Goal: Task Accomplishment & Management: Use online tool/utility

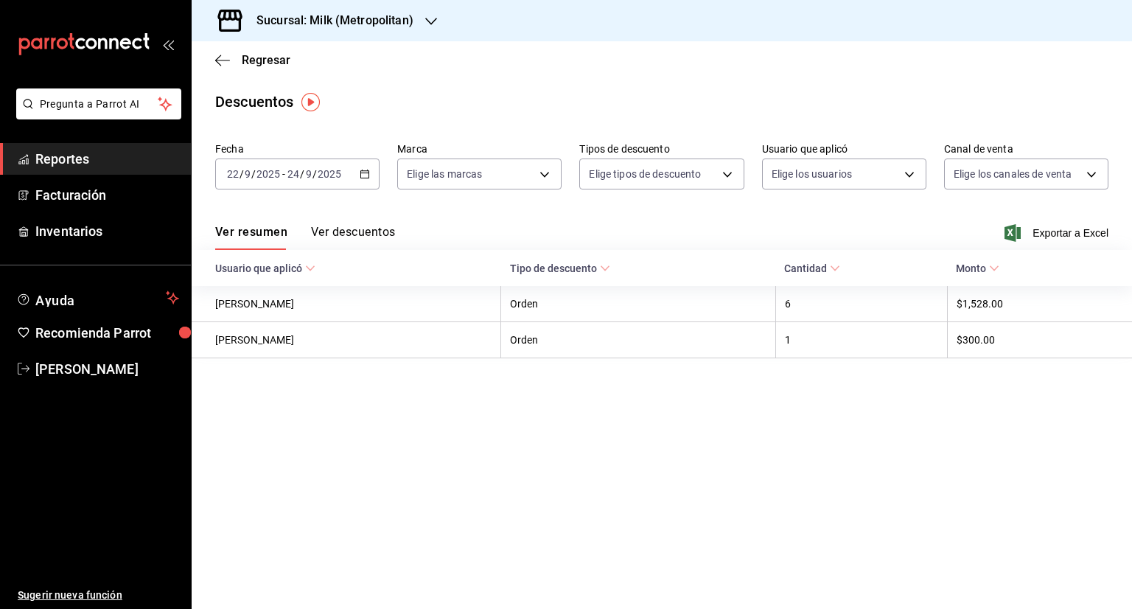
click at [307, 24] on h3 "Sucursal: Milk (Metropolitan)" at bounding box center [329, 21] width 169 height 18
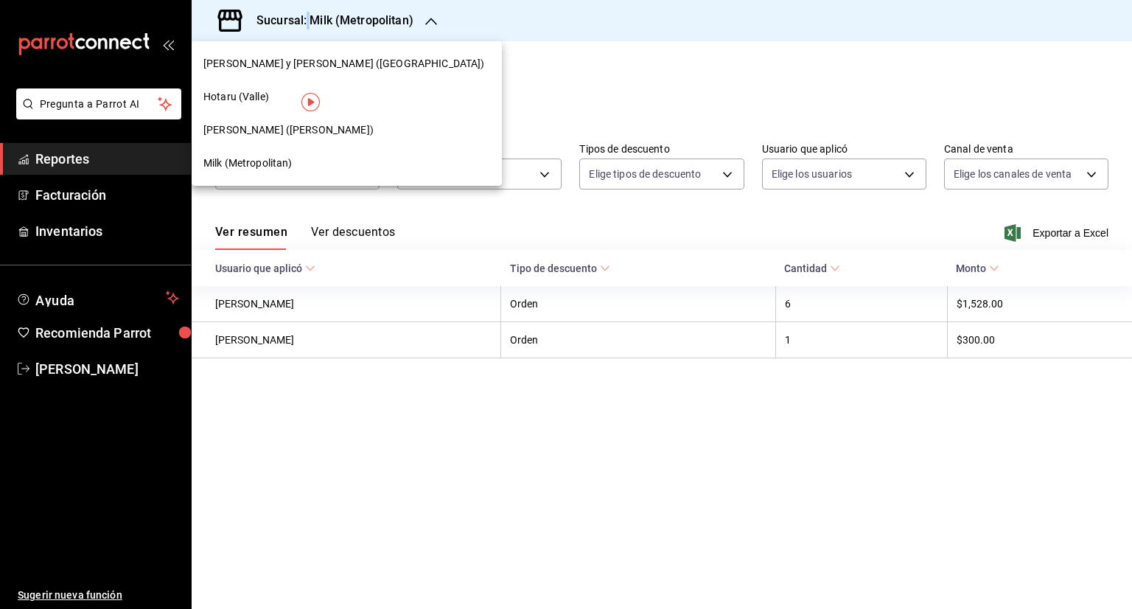
click at [312, 67] on span "[PERSON_NAME] y [PERSON_NAME] ([GEOGRAPHIC_DATA])" at bounding box center [343, 63] width 281 height 15
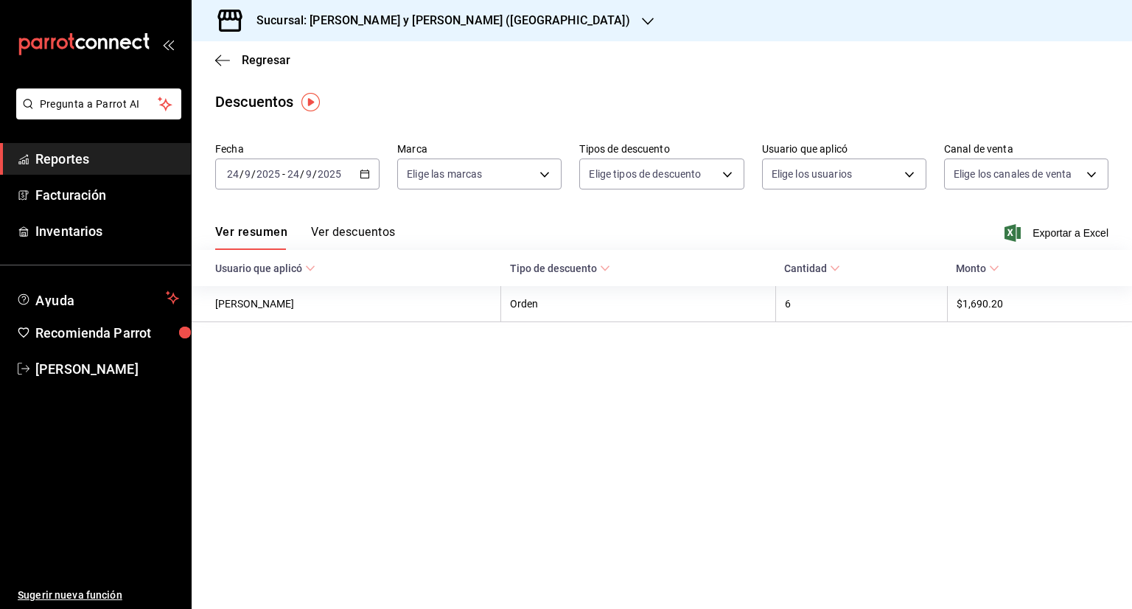
click at [231, 175] on input "24" at bounding box center [232, 174] width 13 height 12
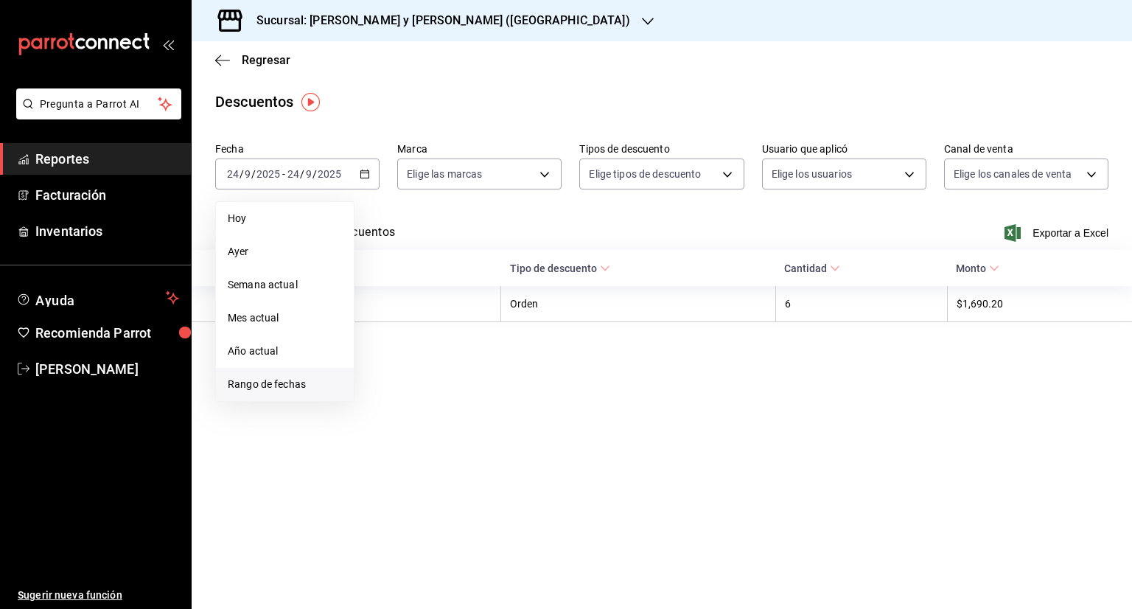
click at [281, 390] on span "Rango de fechas" at bounding box center [285, 384] width 114 height 15
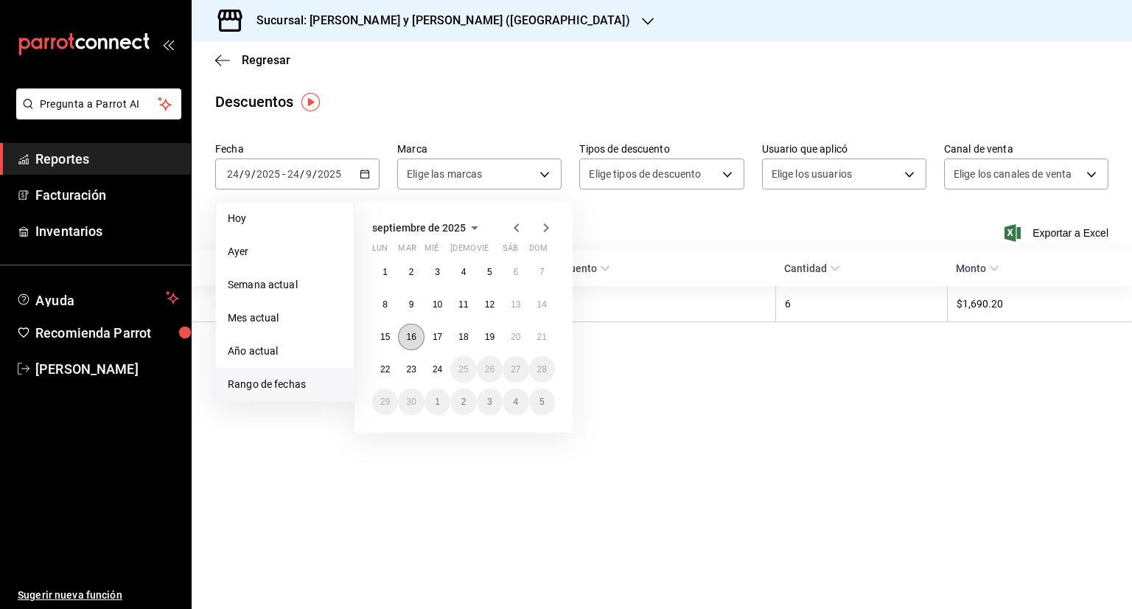
click at [405, 345] on button "16" at bounding box center [411, 336] width 26 height 27
click at [434, 364] on abbr "24" at bounding box center [438, 369] width 10 height 10
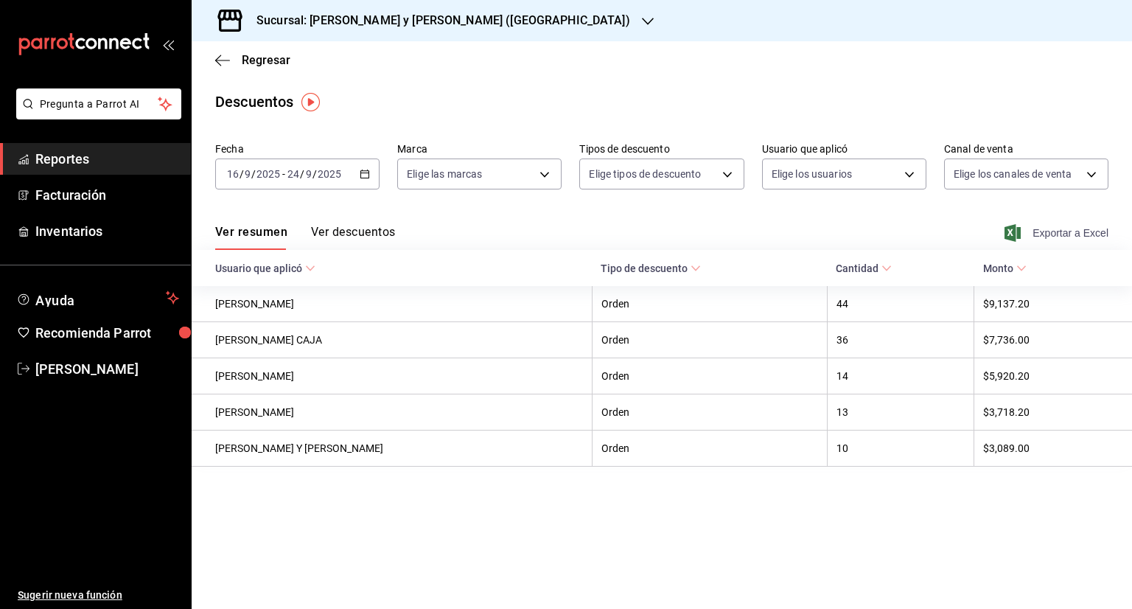
click at [1057, 231] on span "Exportar a Excel" at bounding box center [1057, 233] width 101 height 18
click at [260, 59] on span "Regresar" at bounding box center [266, 60] width 49 height 14
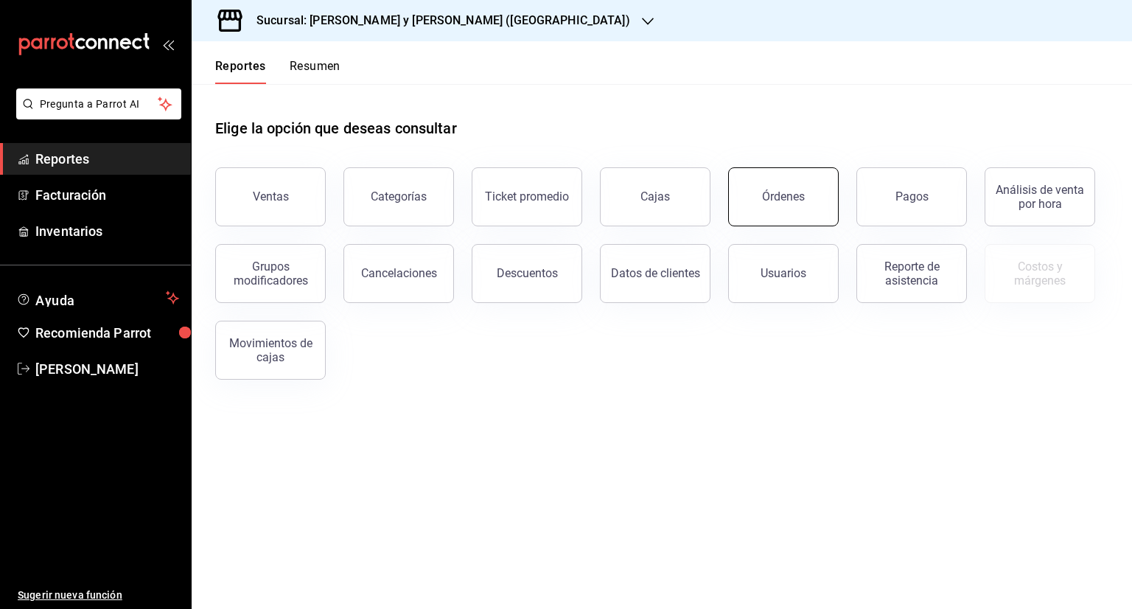
click at [789, 201] on div "Órdenes" at bounding box center [783, 196] width 43 height 14
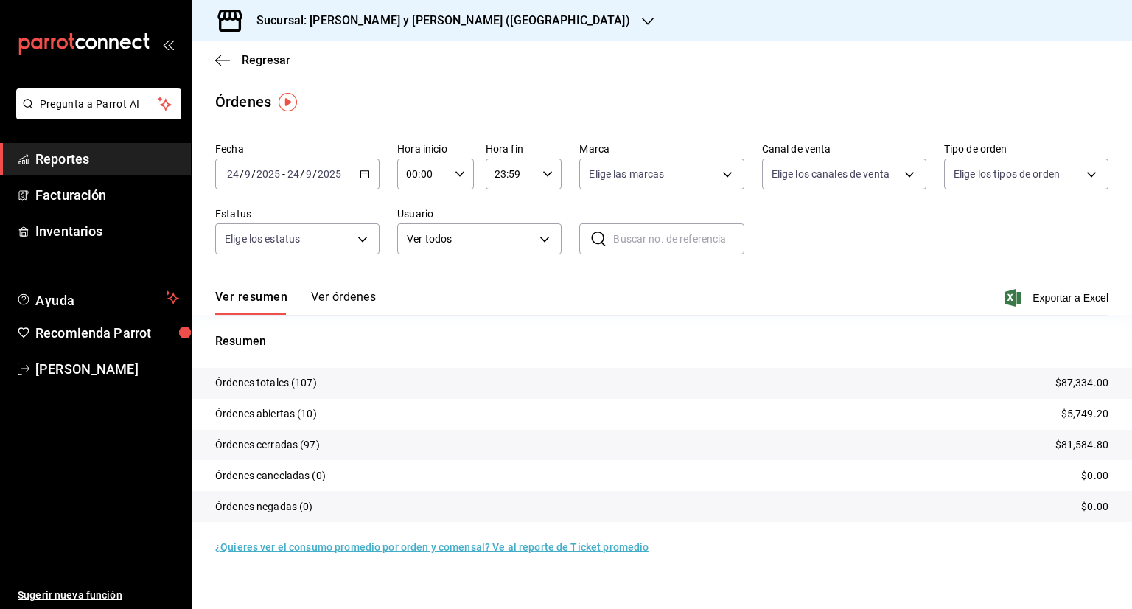
click at [363, 172] on icon "button" at bounding box center [365, 174] width 10 height 10
click at [261, 374] on li "Rango de fechas" at bounding box center [285, 384] width 138 height 33
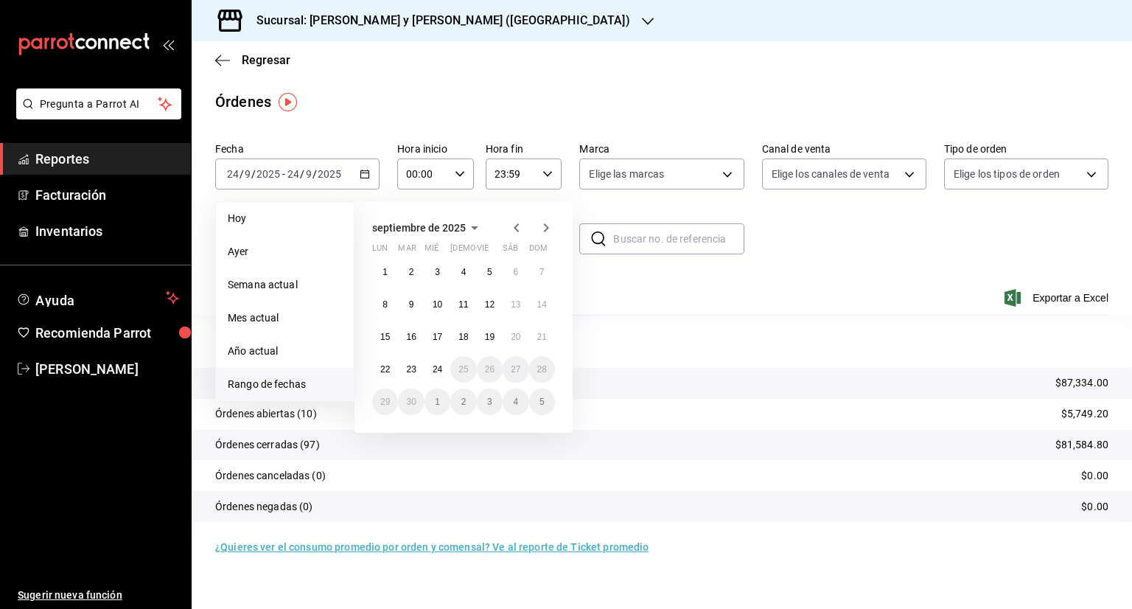
click at [389, 183] on div "Fecha [DATE] [DATE] - [DATE] [DATE] [DATE] [DATE] Semana actual Mes actual Año …" at bounding box center [661, 204] width 893 height 136
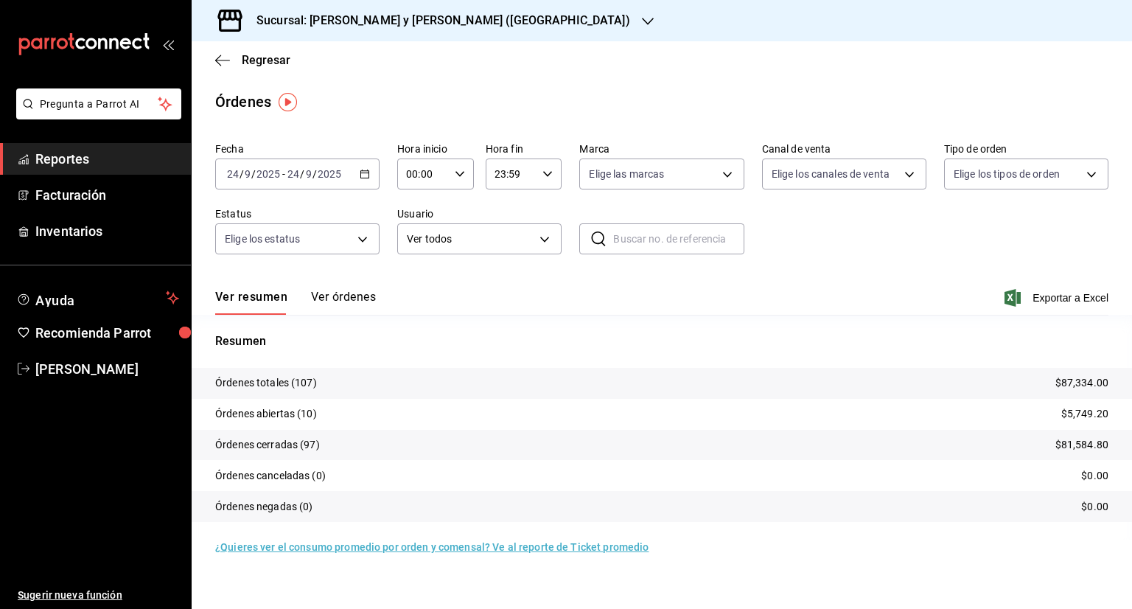
click at [374, 182] on div "[DATE] [DATE] - [DATE] [DATE]" at bounding box center [297, 173] width 164 height 31
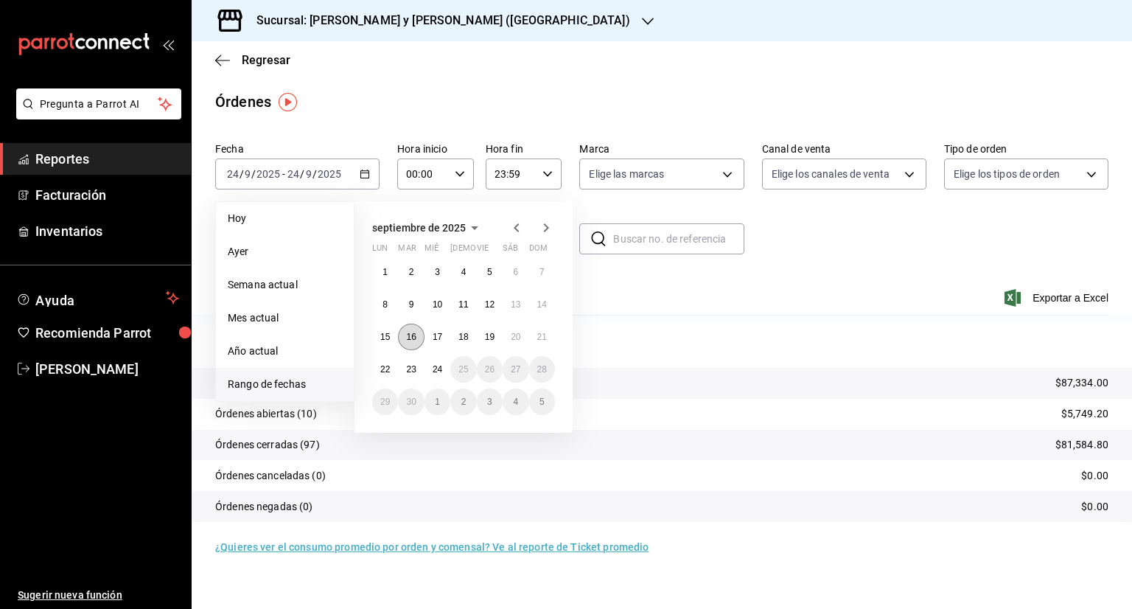
click at [401, 337] on button "16" at bounding box center [411, 336] width 26 height 27
click at [430, 366] on button "24" at bounding box center [437, 369] width 26 height 27
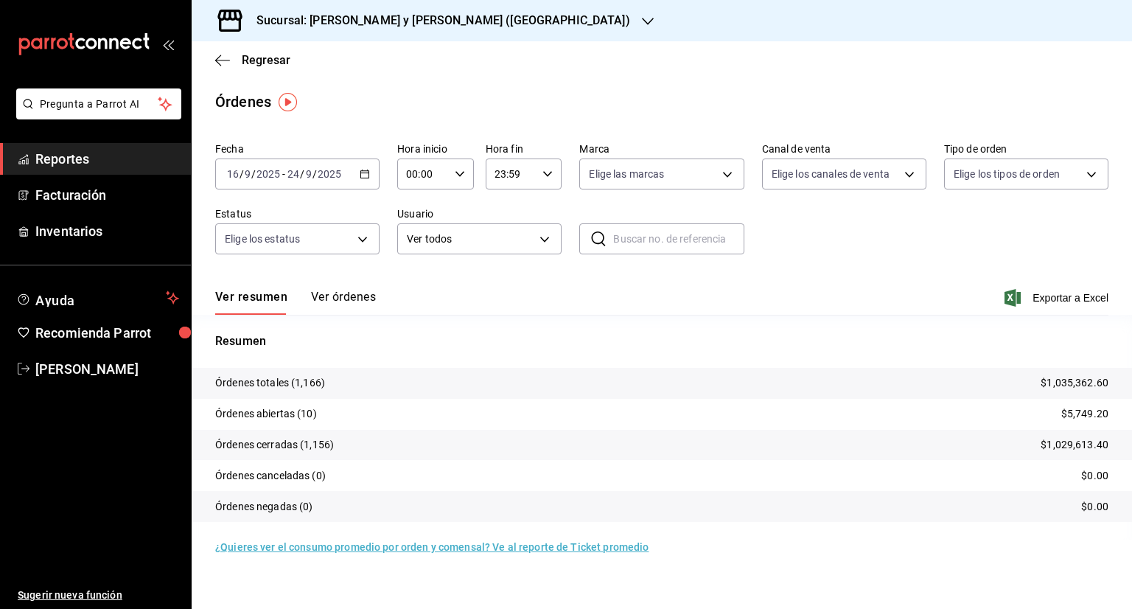
click at [466, 171] on div "00:00 Hora inicio" at bounding box center [435, 173] width 77 height 31
click at [421, 251] on button "05" at bounding box center [416, 240] width 32 height 29
type input "05:00"
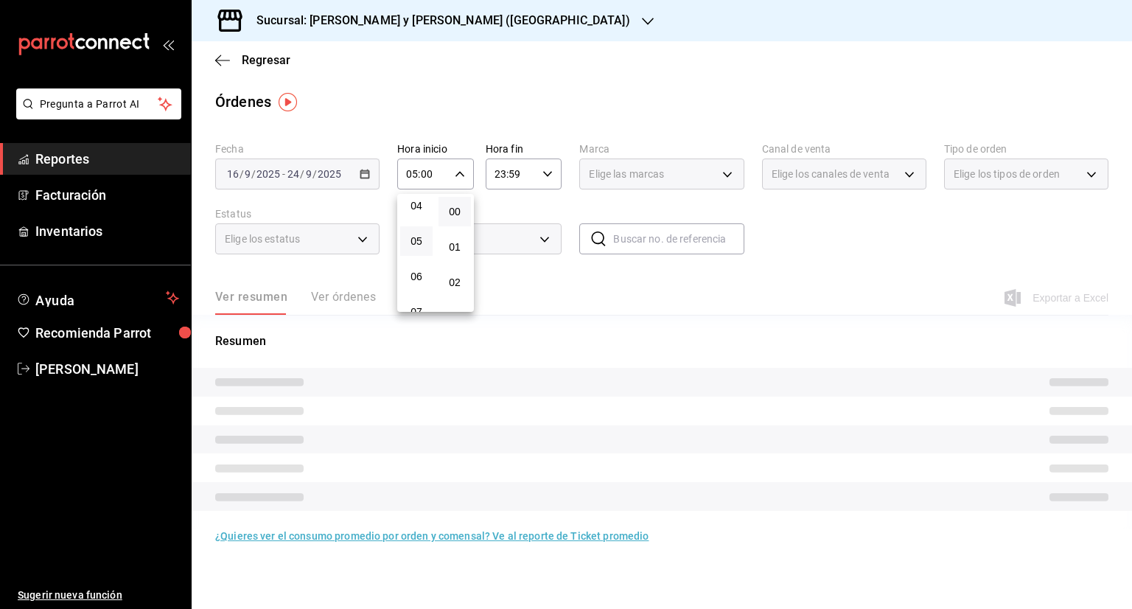
click at [501, 173] on div at bounding box center [566, 304] width 1132 height 609
click at [501, 173] on input "23:59" at bounding box center [512, 173] width 52 height 29
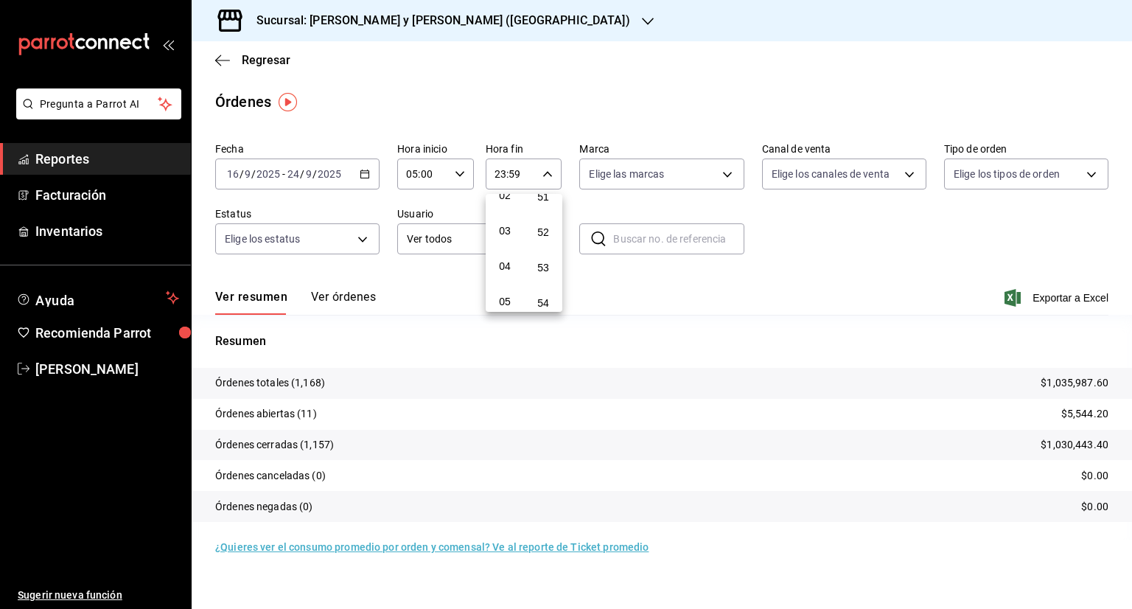
scroll to position [82, 0]
click at [508, 268] on span "04" at bounding box center [504, 271] width 15 height 12
type input "04:59"
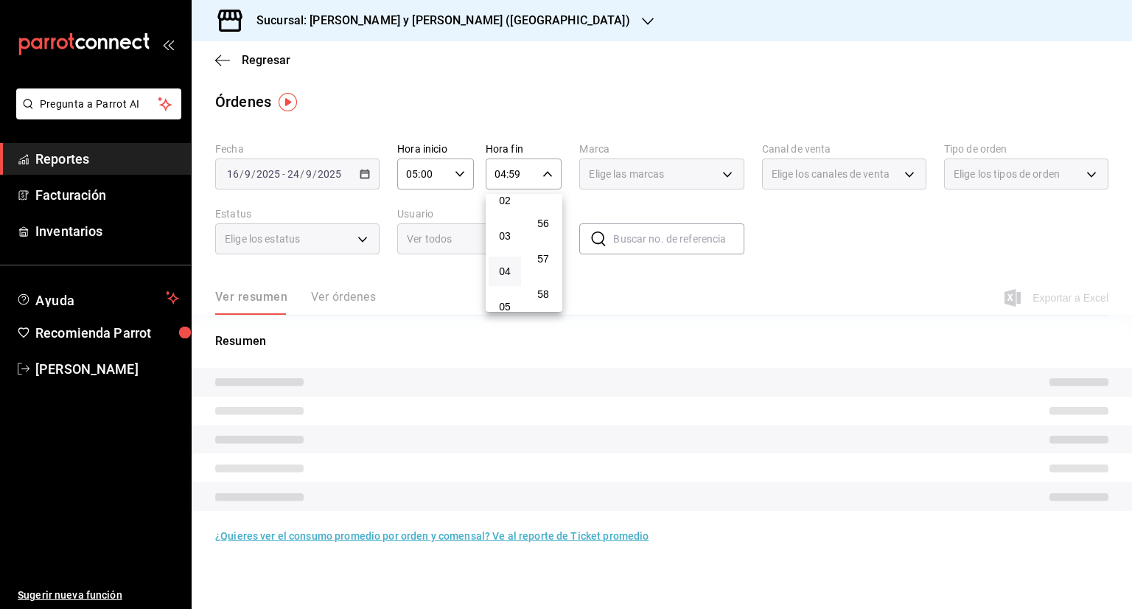
scroll to position [2040, 0]
click at [544, 295] on span "59" at bounding box center [543, 294] width 15 height 12
click at [710, 287] on div at bounding box center [566, 304] width 1132 height 609
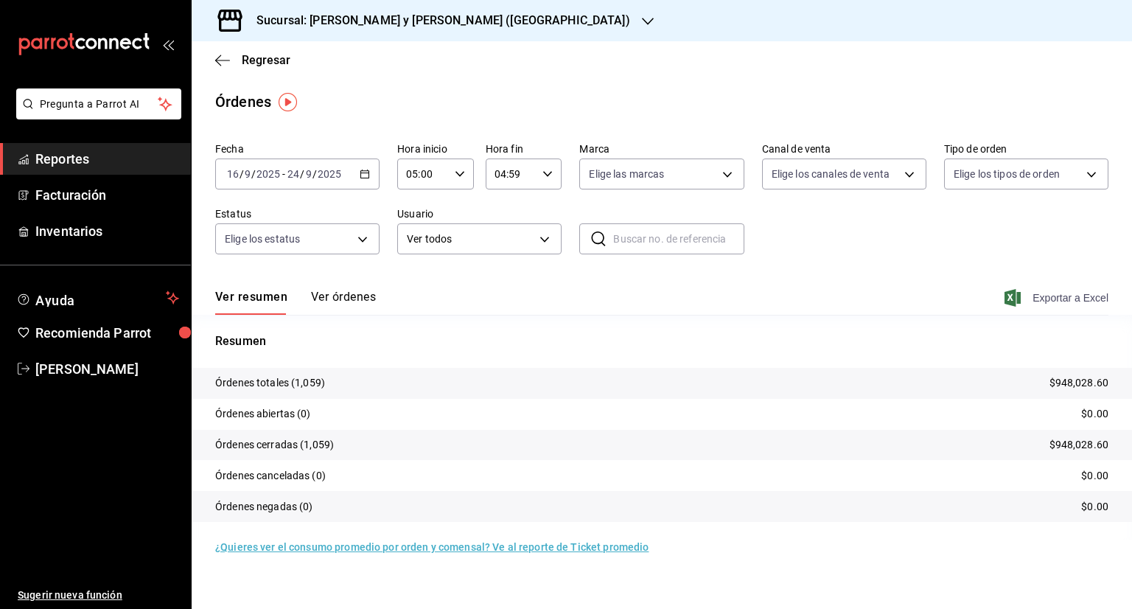
click at [1076, 295] on span "Exportar a Excel" at bounding box center [1057, 298] width 101 height 18
click at [262, 66] on span "Regresar" at bounding box center [266, 60] width 49 height 14
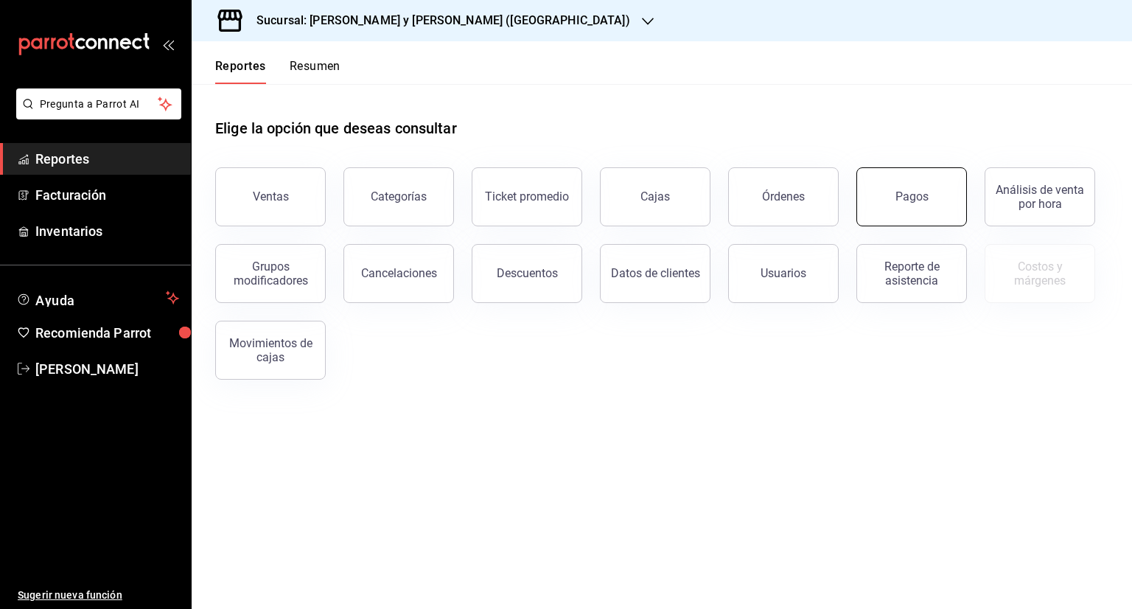
click at [893, 202] on button "Pagos" at bounding box center [911, 196] width 111 height 59
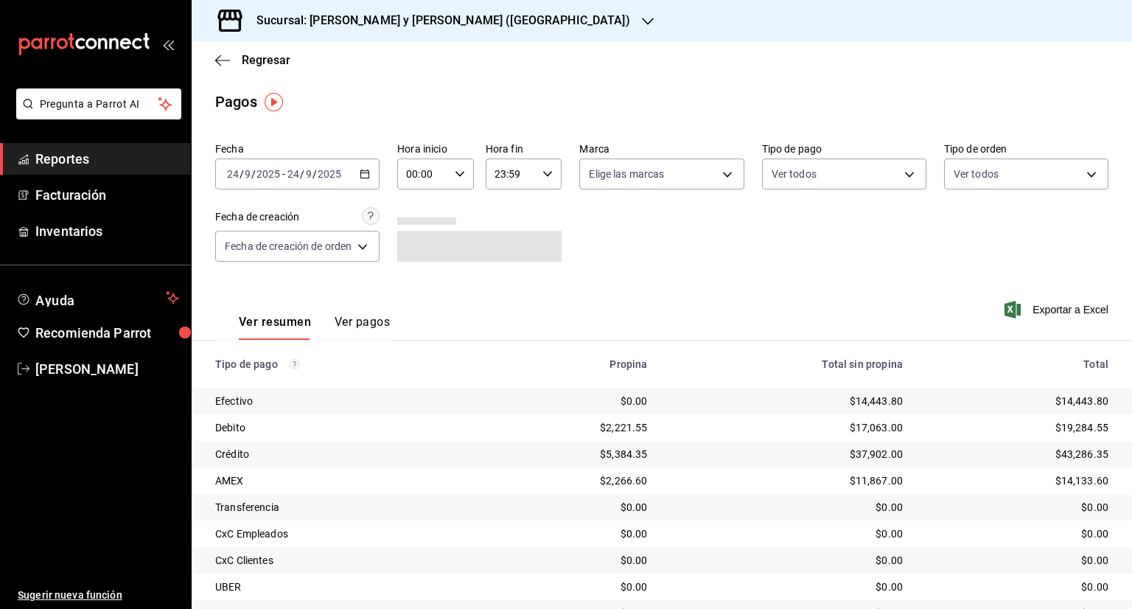
click at [375, 167] on div "[DATE] [DATE] - [DATE] [DATE]" at bounding box center [297, 173] width 164 height 31
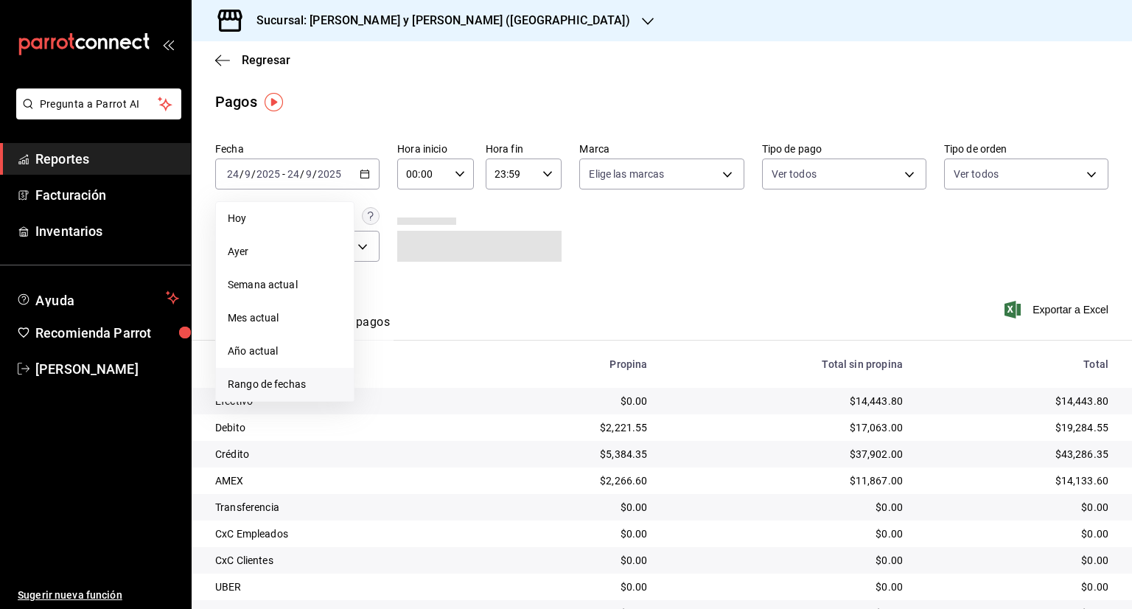
click at [268, 383] on span "Rango de fechas" at bounding box center [285, 384] width 114 height 15
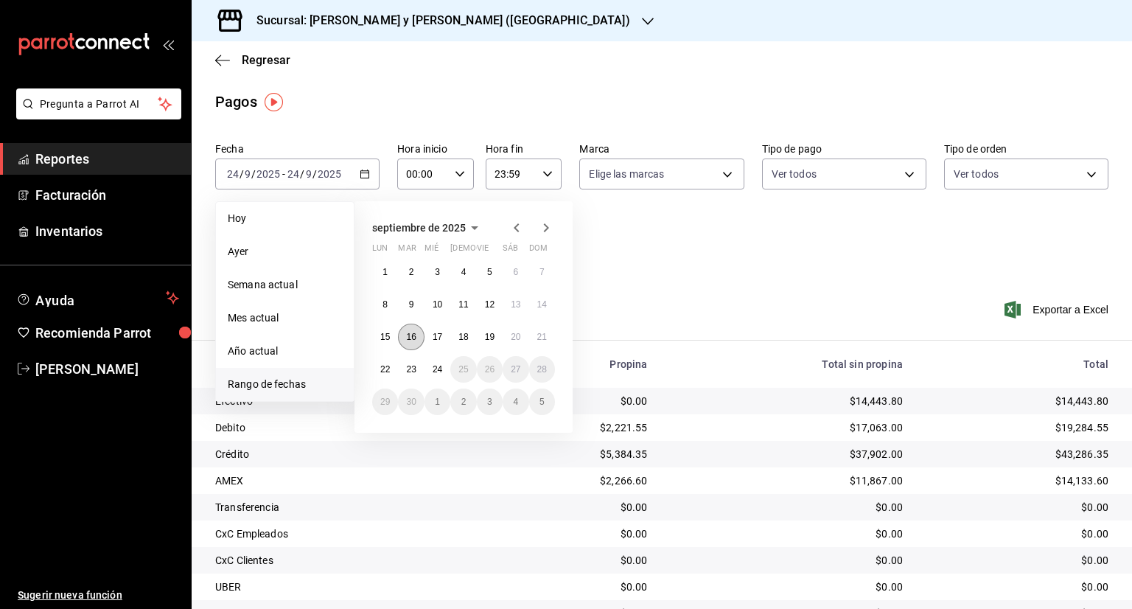
click at [410, 329] on button "16" at bounding box center [411, 336] width 26 height 27
click at [422, 362] on button "23" at bounding box center [411, 369] width 26 height 27
click at [407, 332] on abbr "16" at bounding box center [411, 337] width 10 height 10
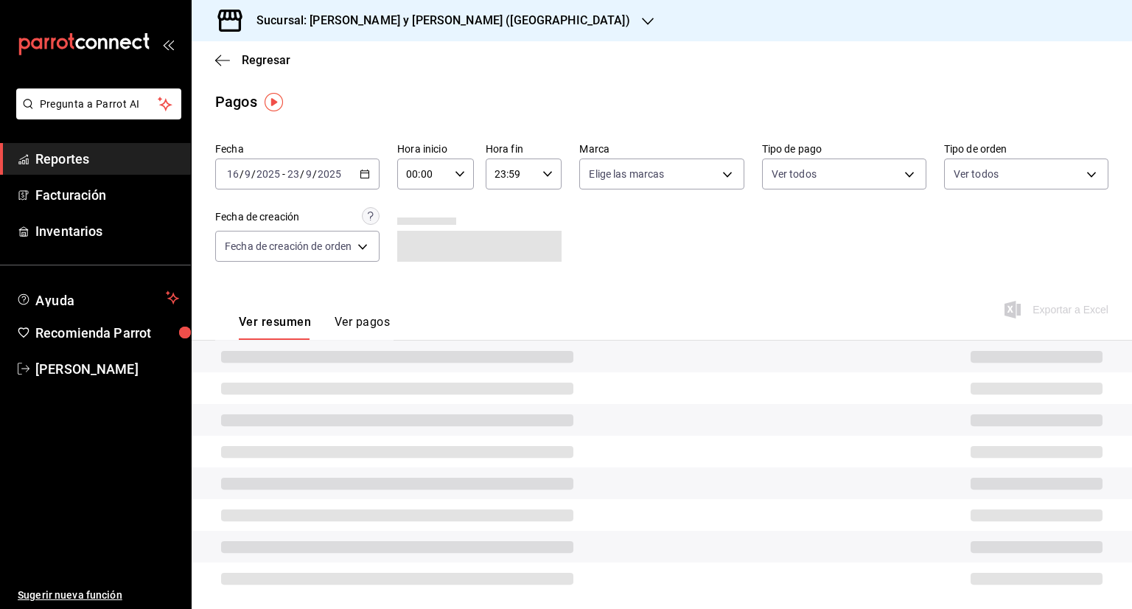
click at [365, 175] on icon "button" at bounding box center [365, 174] width 10 height 10
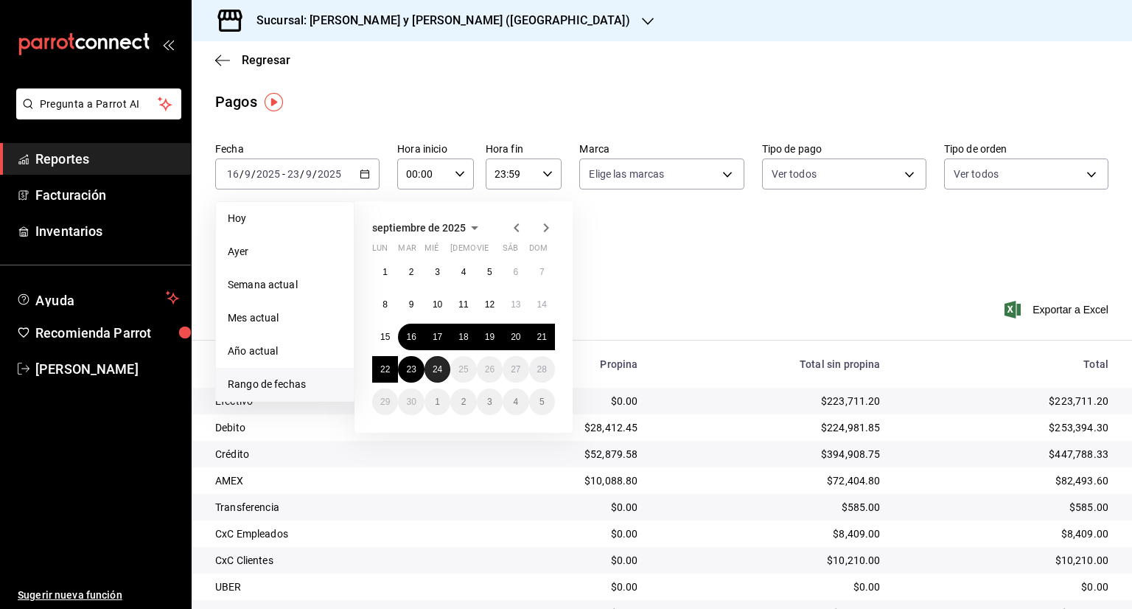
click at [430, 364] on button "24" at bounding box center [437, 369] width 26 height 27
click at [419, 337] on button "16" at bounding box center [411, 336] width 26 height 27
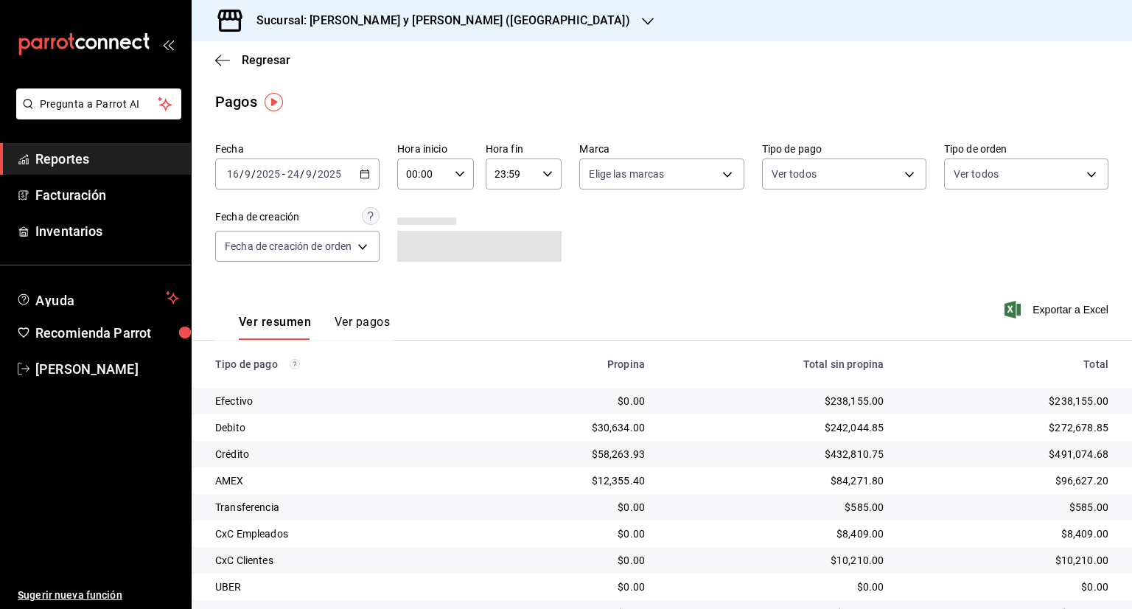
click at [460, 176] on icon "button" at bounding box center [460, 174] width 10 height 10
drag, startPoint x: 419, startPoint y: 251, endPoint x: 427, endPoint y: 239, distance: 14.7
click at [417, 251] on button "05" at bounding box center [417, 240] width 32 height 29
type input "05:00"
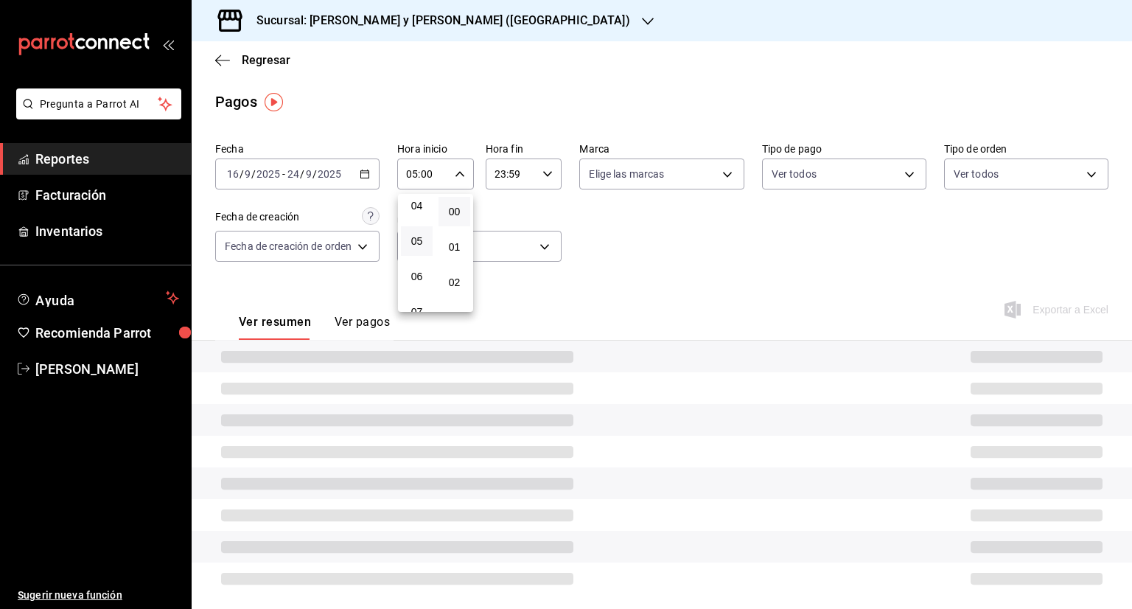
click at [549, 172] on div at bounding box center [566, 304] width 1132 height 609
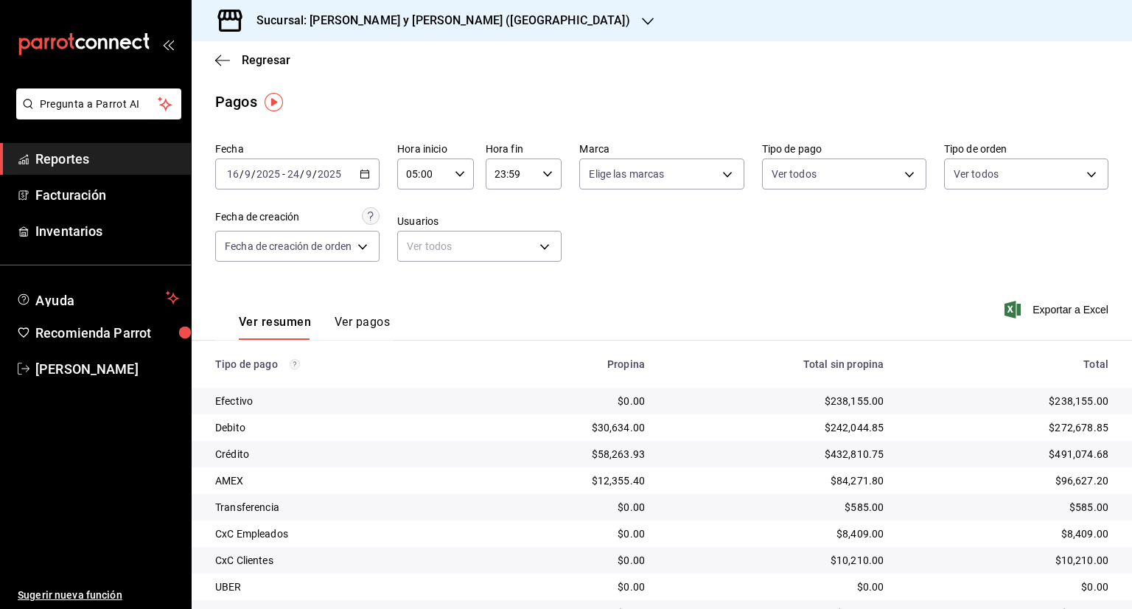
click at [545, 176] on \(Stroke\) "button" at bounding box center [547, 173] width 9 height 5
click at [505, 234] on span "05" at bounding box center [504, 233] width 14 height 12
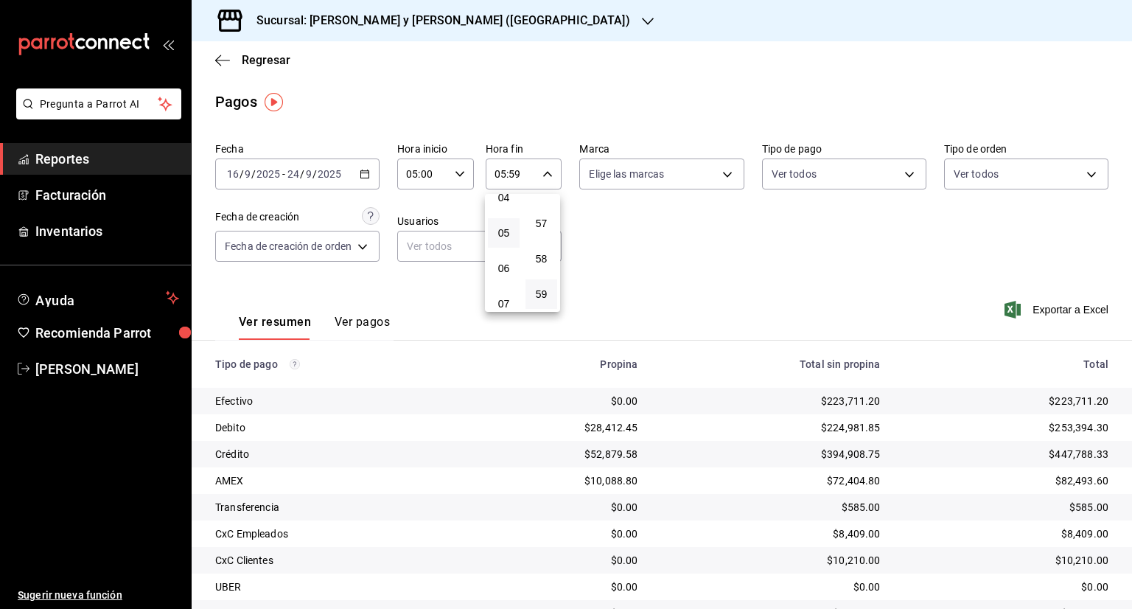
click at [542, 175] on div at bounding box center [566, 304] width 1132 height 609
click at [551, 171] on div "05:59 Hora fin" at bounding box center [524, 173] width 77 height 31
click at [504, 253] on span "04" at bounding box center [504, 247] width 14 height 12
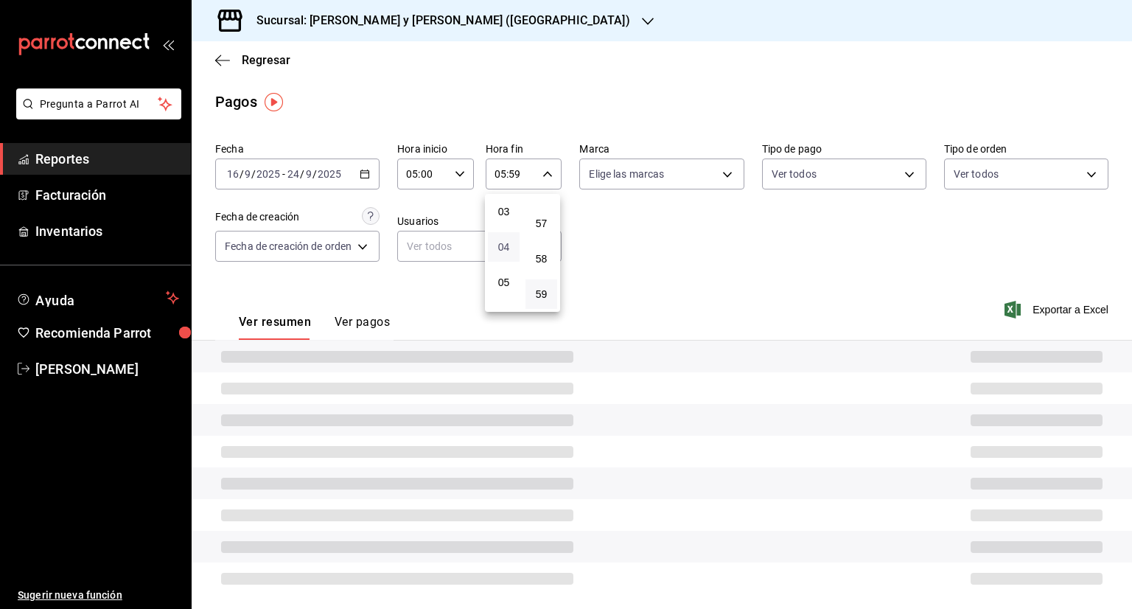
type input "04:59"
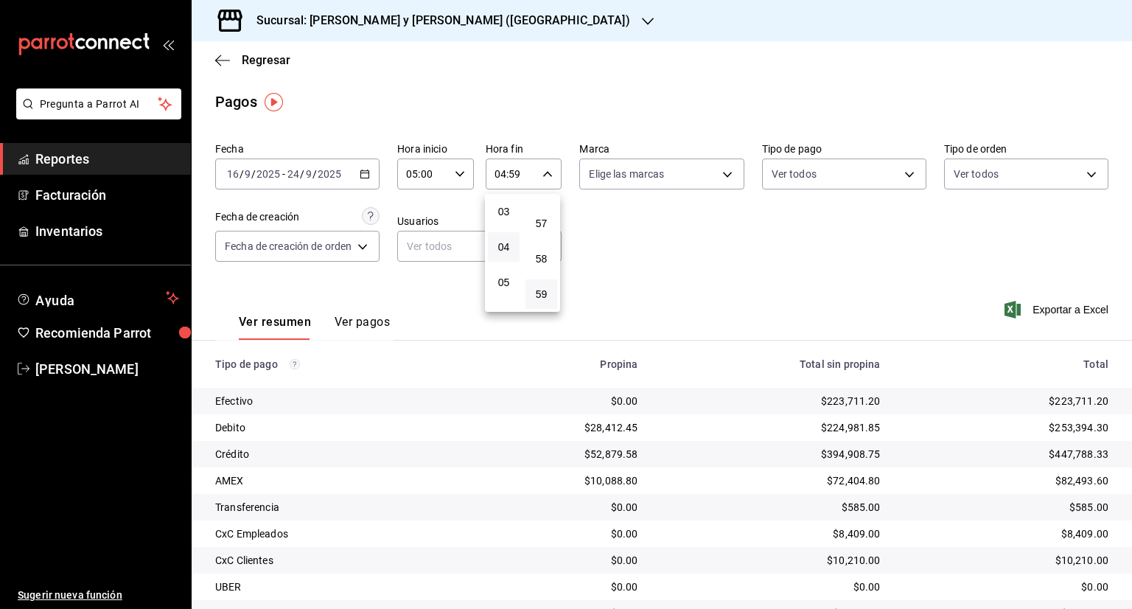
click at [770, 270] on div at bounding box center [566, 304] width 1132 height 609
click at [1058, 307] on span "Exportar a Excel" at bounding box center [1057, 310] width 101 height 18
click at [336, 18] on h3 "Sucursal: [PERSON_NAME] y [PERSON_NAME] ([GEOGRAPHIC_DATA])" at bounding box center [437, 21] width 385 height 18
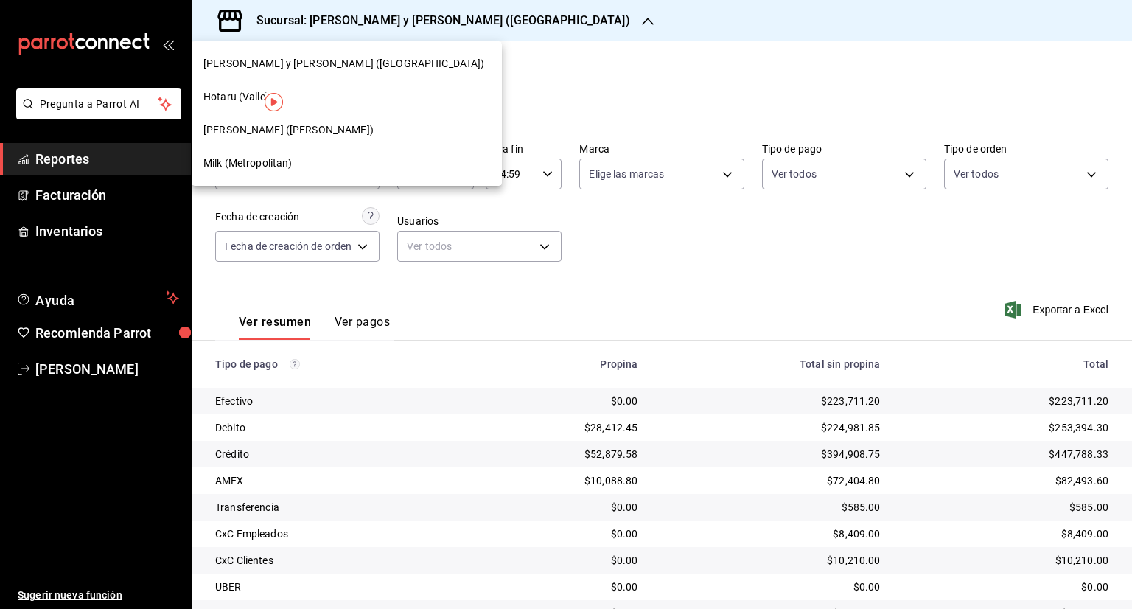
click at [245, 85] on div "Hotaru (Valle)" at bounding box center [347, 96] width 310 height 33
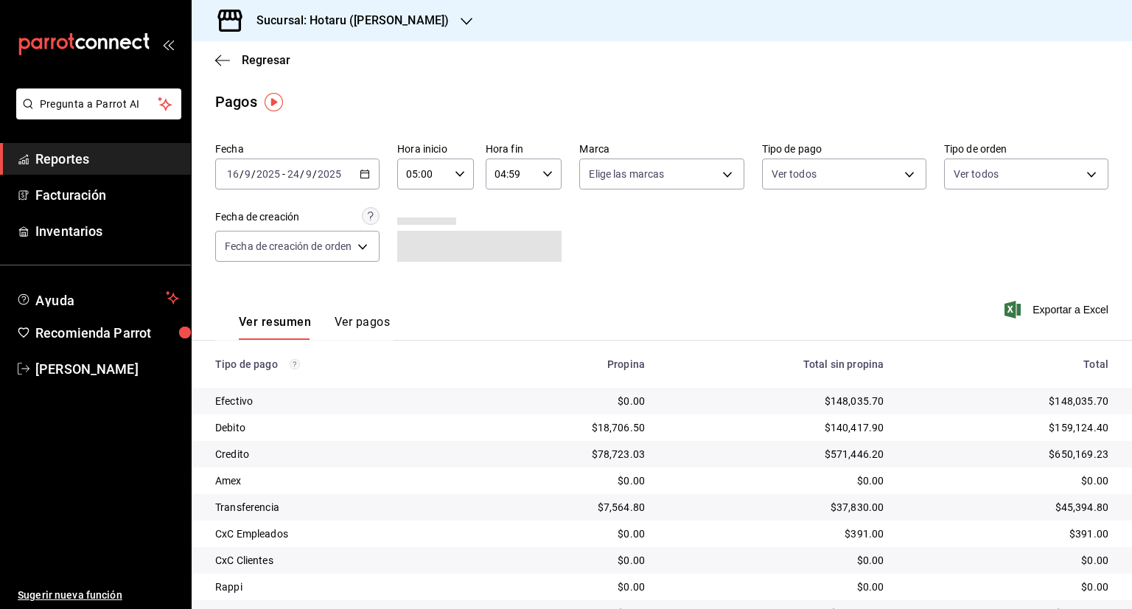
click at [367, 178] on icon "button" at bounding box center [365, 174] width 10 height 10
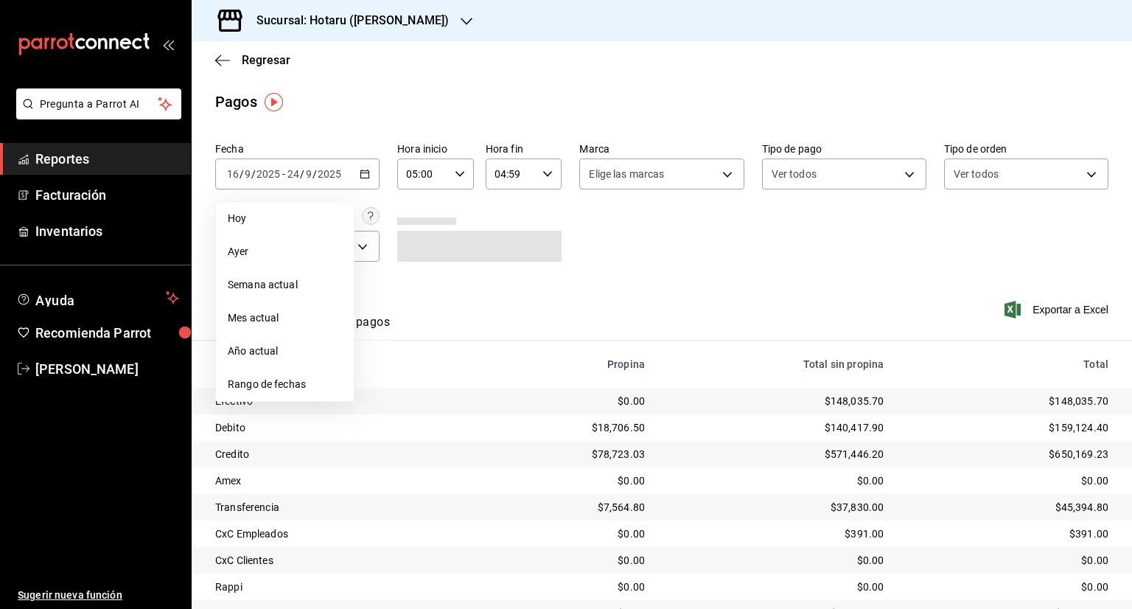
click at [718, 331] on div "Ver resumen Ver pagos Exportar a Excel" at bounding box center [662, 318] width 940 height 78
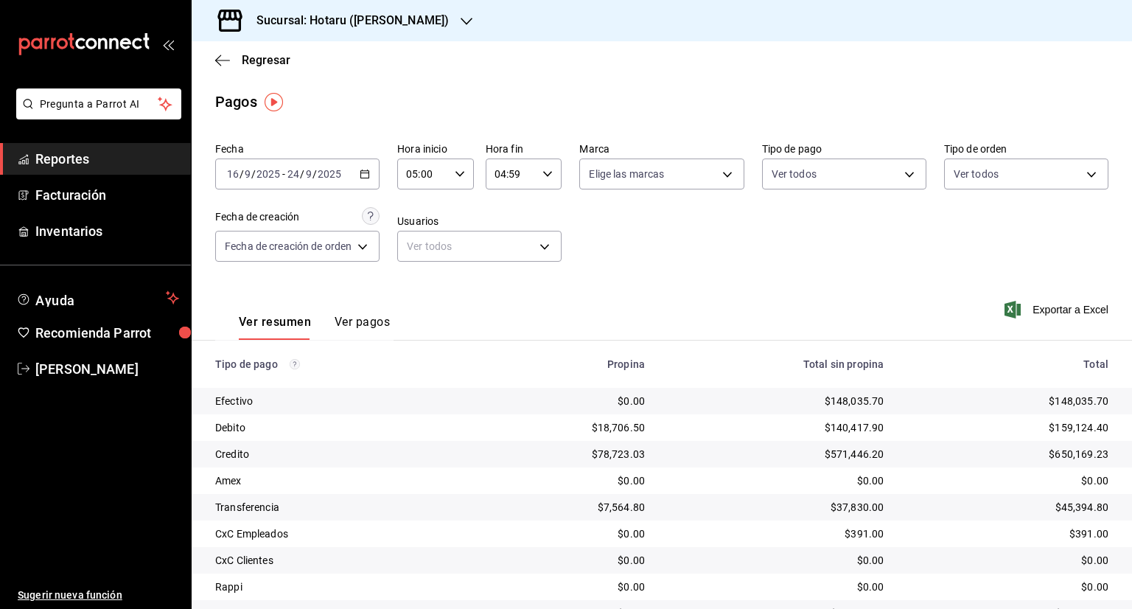
click at [1074, 318] on div "Exportar a Excel" at bounding box center [1019, 309] width 178 height 60
click at [1078, 309] on span "Exportar a Excel" at bounding box center [1057, 310] width 101 height 18
click at [385, 15] on div "Sucursal: Hotaru ([PERSON_NAME])" at bounding box center [340, 20] width 275 height 41
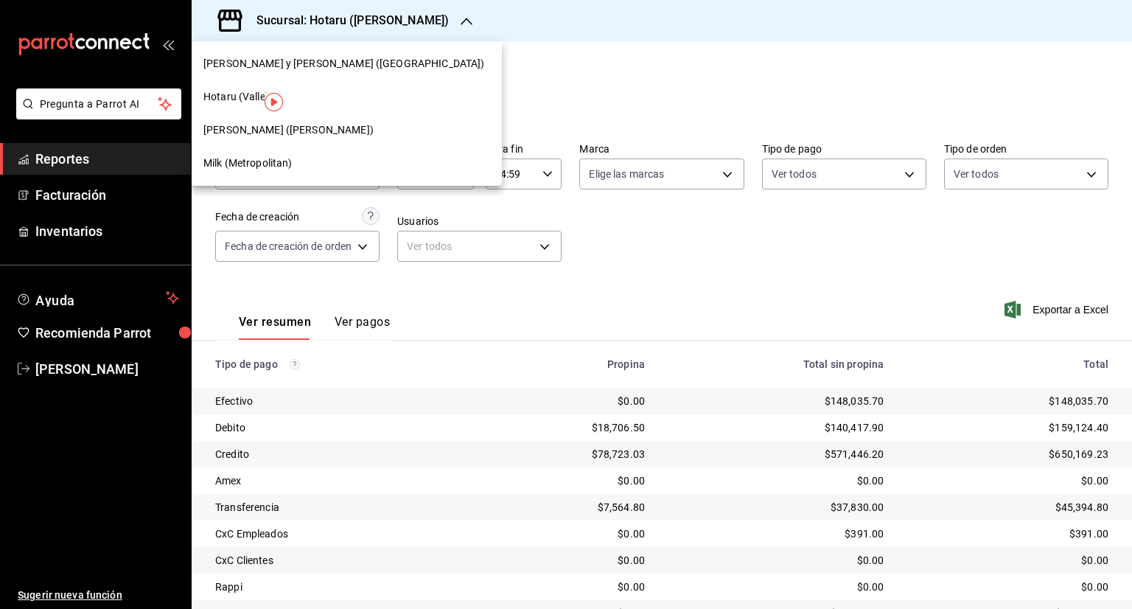
click at [310, 66] on span "[PERSON_NAME] y [PERSON_NAME] ([GEOGRAPHIC_DATA])" at bounding box center [343, 63] width 281 height 15
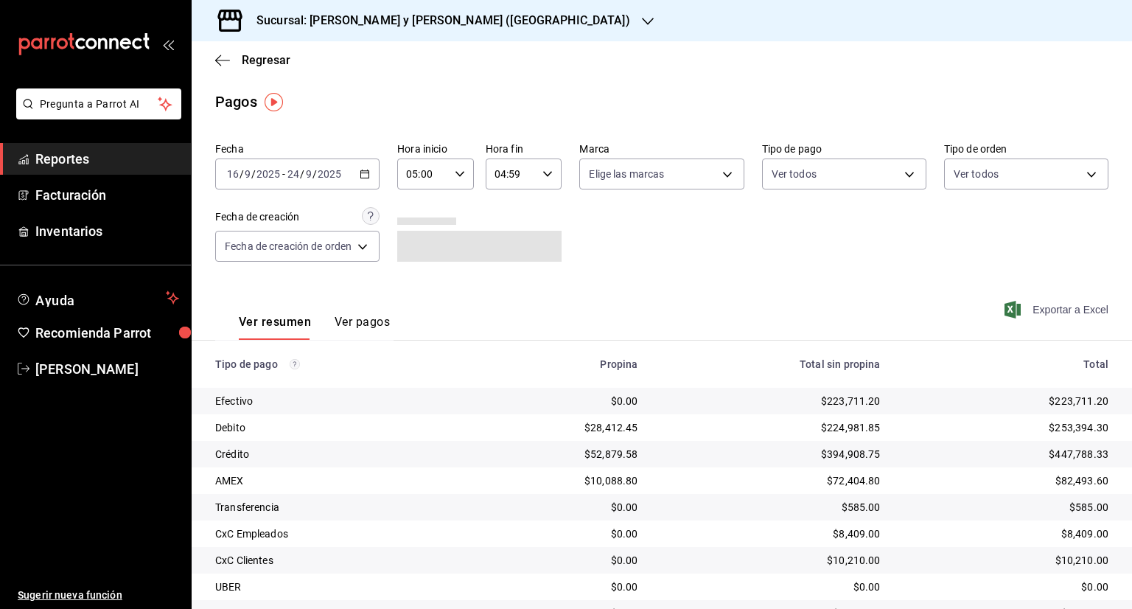
click at [1081, 310] on span "Exportar a Excel" at bounding box center [1057, 310] width 101 height 18
click at [315, 21] on h3 "Sucursal: [PERSON_NAME] y [PERSON_NAME] ([GEOGRAPHIC_DATA])" at bounding box center [437, 21] width 385 height 18
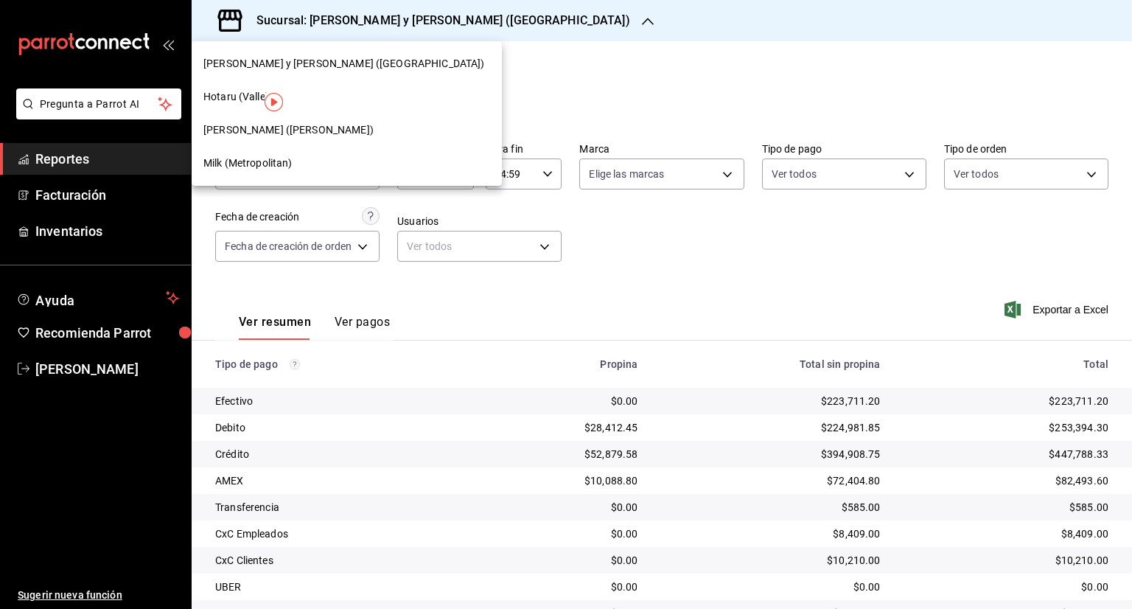
click at [239, 95] on span "Hotaru (Valle)" at bounding box center [236, 96] width 66 height 15
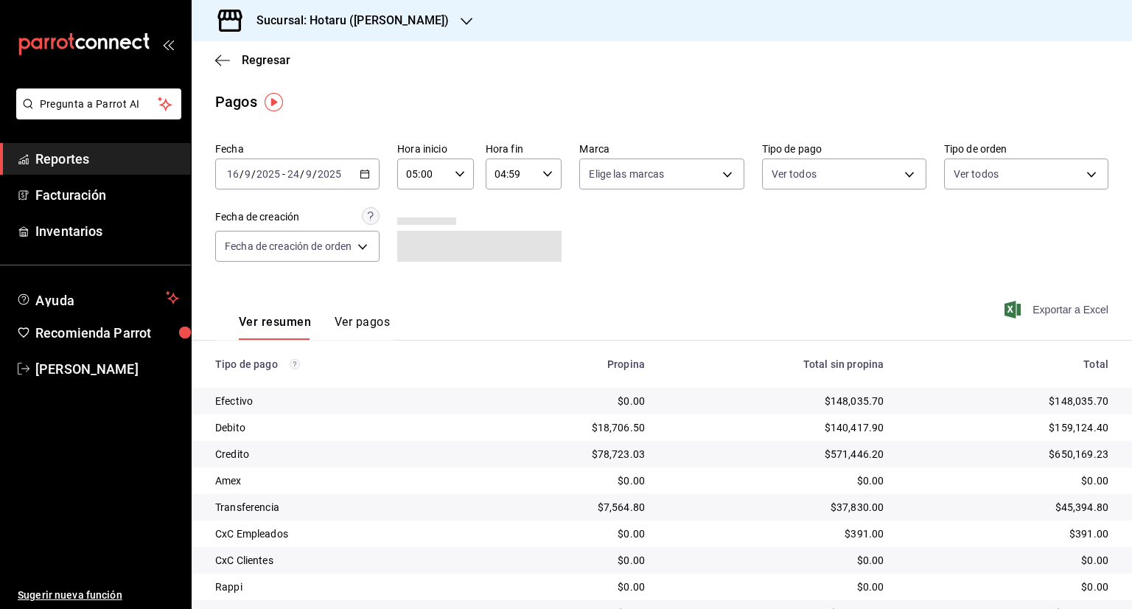
click at [1052, 307] on span "Exportar a Excel" at bounding box center [1057, 310] width 101 height 18
click at [265, 64] on span "Regresar" at bounding box center [266, 60] width 49 height 14
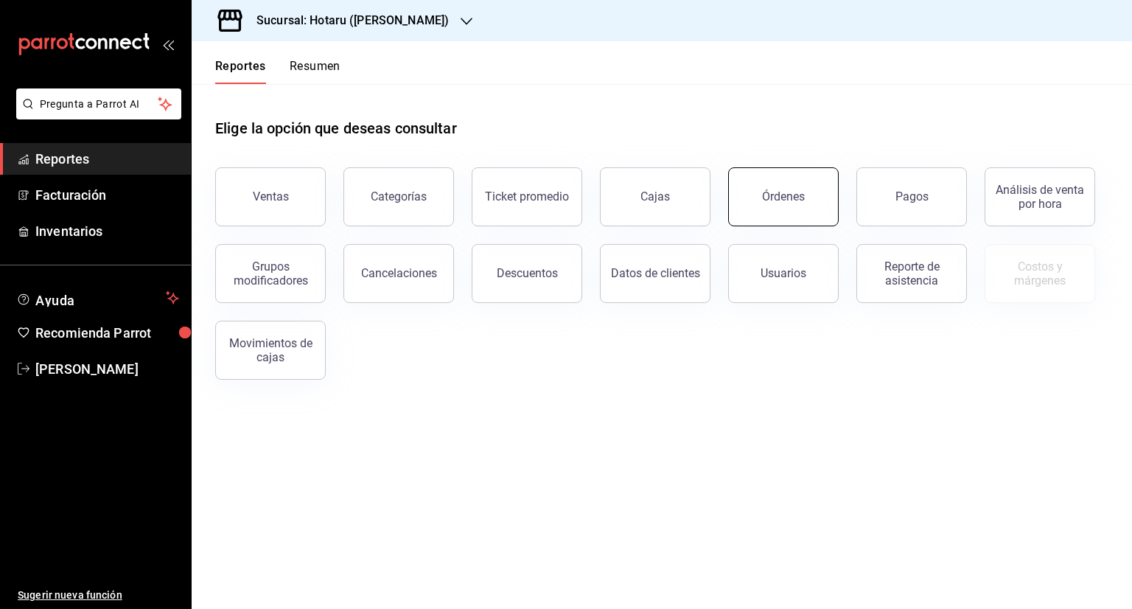
click at [752, 199] on button "Órdenes" at bounding box center [783, 196] width 111 height 59
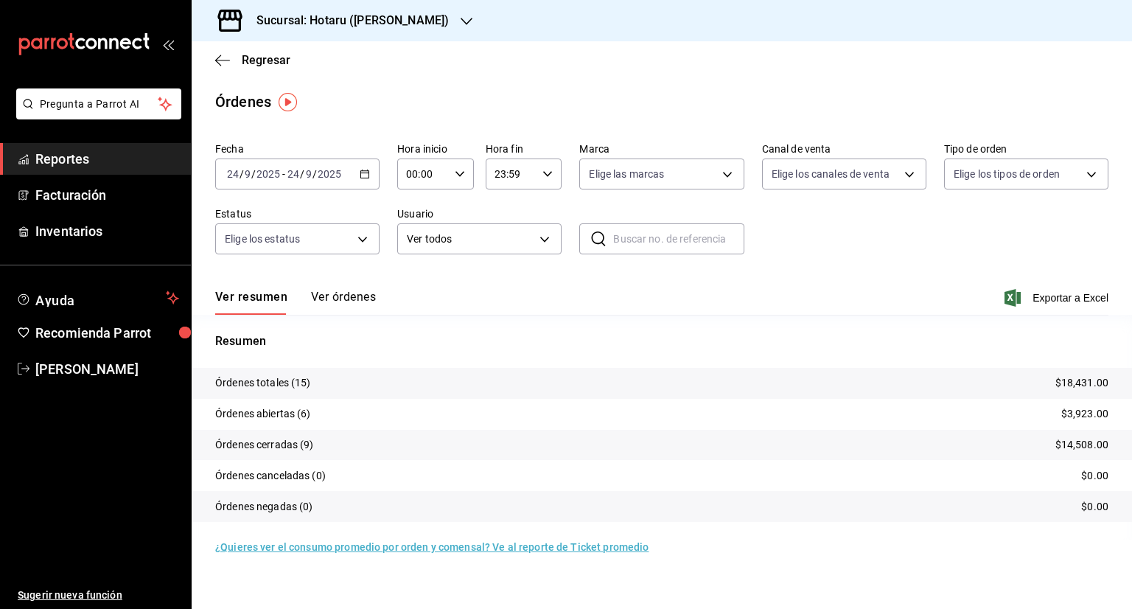
click at [368, 175] on icon "button" at bounding box center [365, 174] width 10 height 10
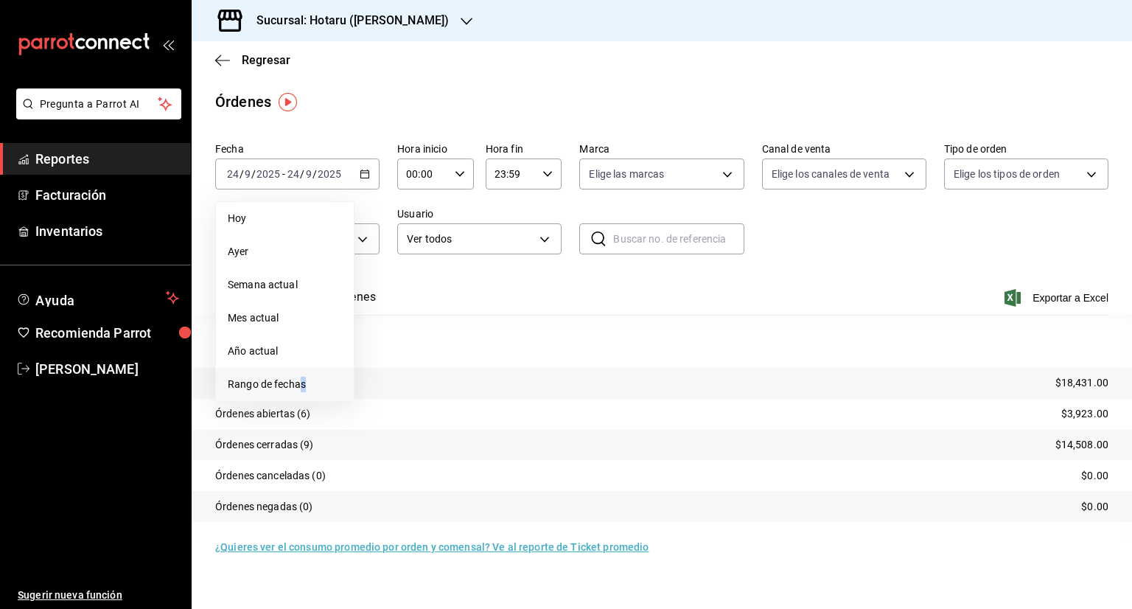
click at [304, 385] on span "Rango de fechas" at bounding box center [285, 384] width 114 height 15
click at [416, 338] on abbr "16" at bounding box center [411, 337] width 10 height 10
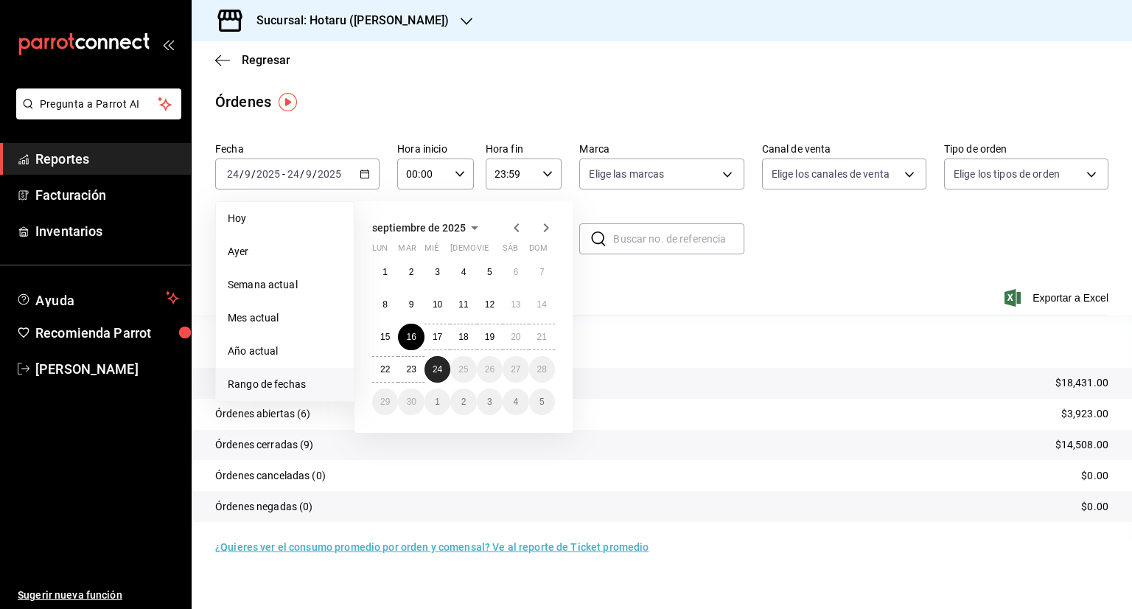
click at [438, 371] on abbr "24" at bounding box center [438, 369] width 10 height 10
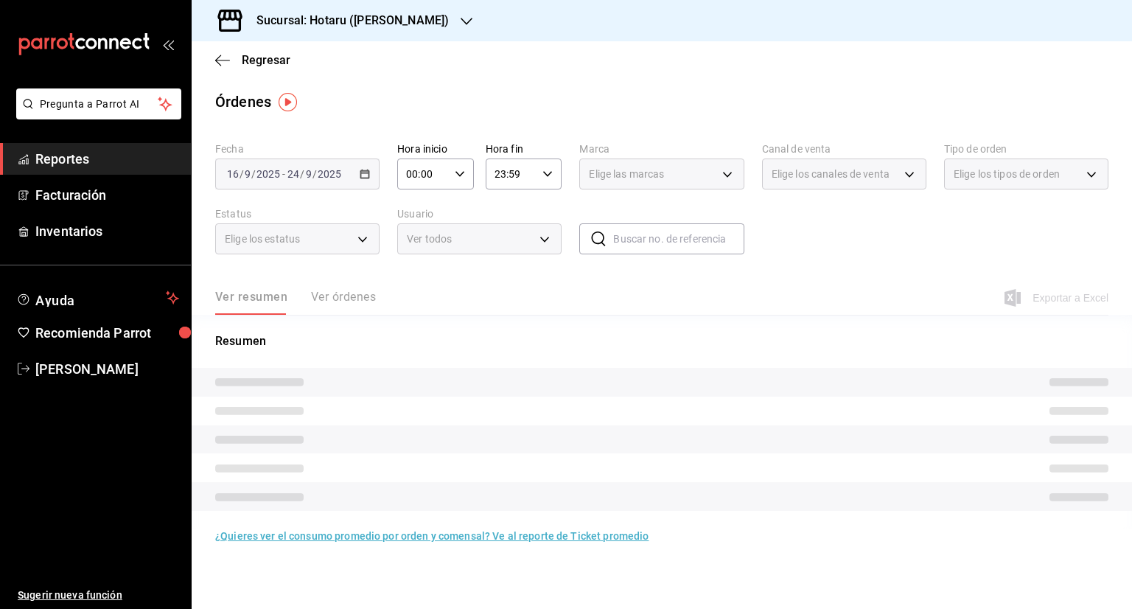
click at [463, 167] on div "00:00 Hora inicio" at bounding box center [435, 173] width 77 height 31
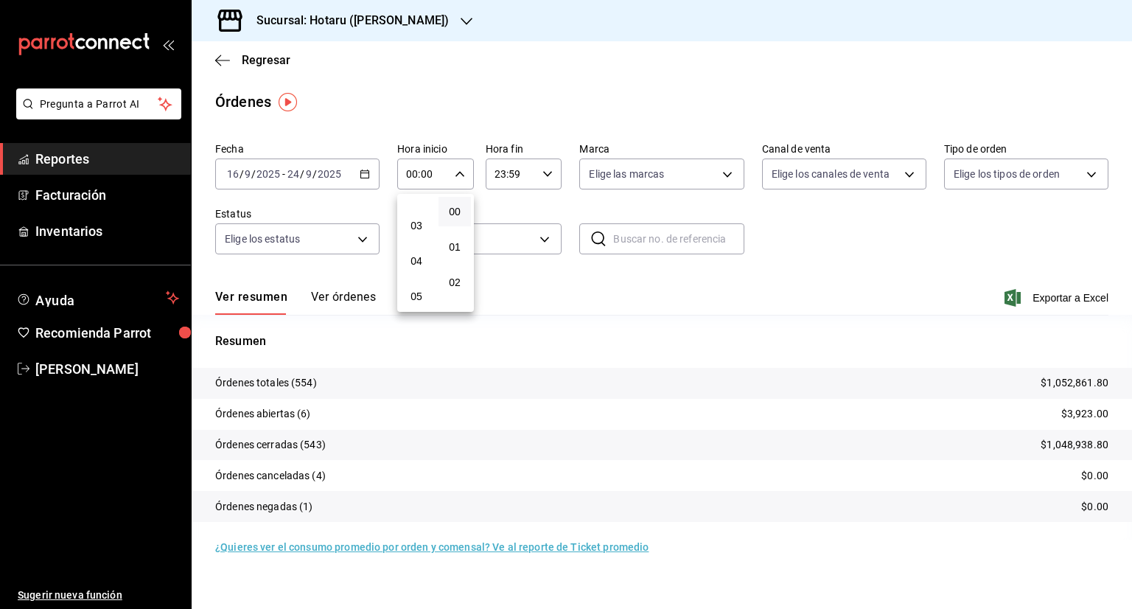
scroll to position [147, 0]
click at [417, 251] on button "05" at bounding box center [416, 240] width 32 height 29
type input "05:00"
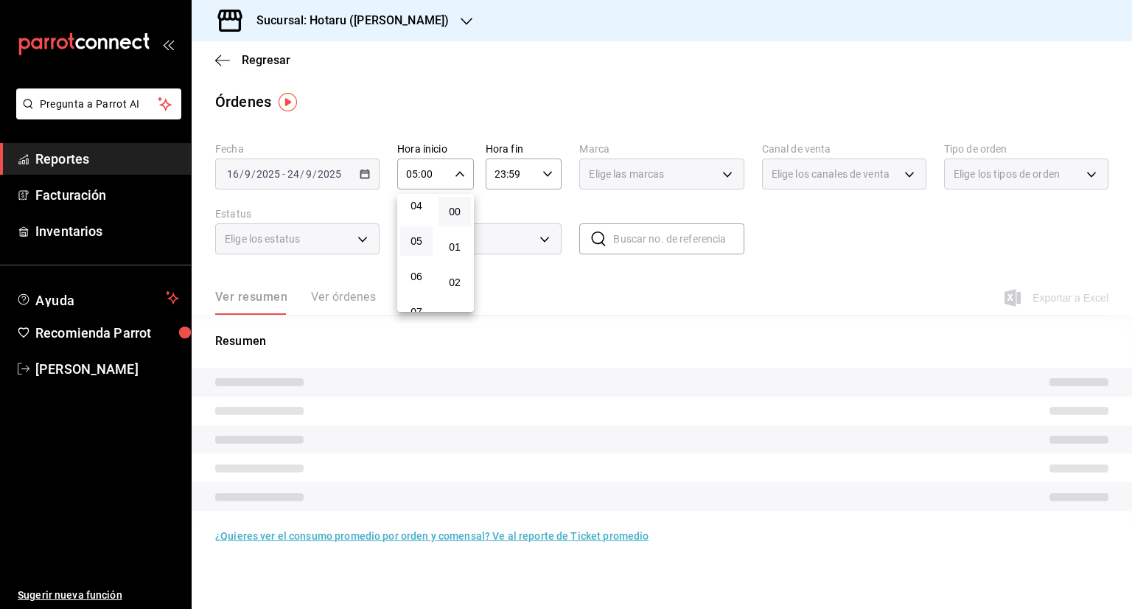
click at [550, 166] on div at bounding box center [566, 304] width 1132 height 609
click at [550, 174] on icon "button" at bounding box center [547, 174] width 10 height 10
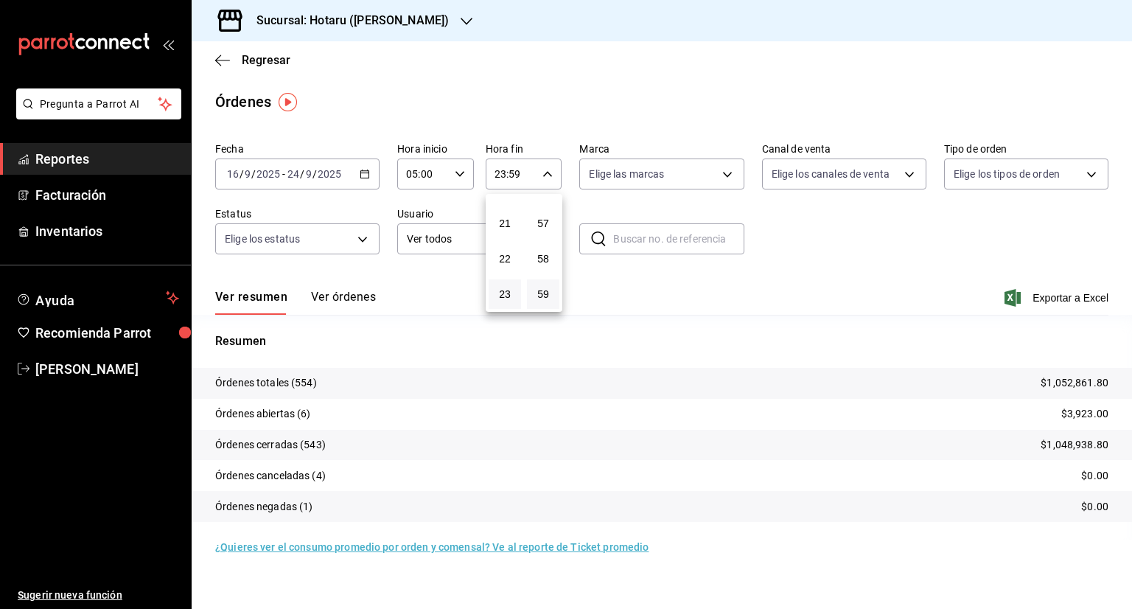
click at [500, 173] on div at bounding box center [566, 304] width 1132 height 609
click at [545, 172] on \(Stroke\) "button" at bounding box center [547, 173] width 9 height 5
click at [506, 270] on button "04" at bounding box center [505, 279] width 32 height 29
type input "04:59"
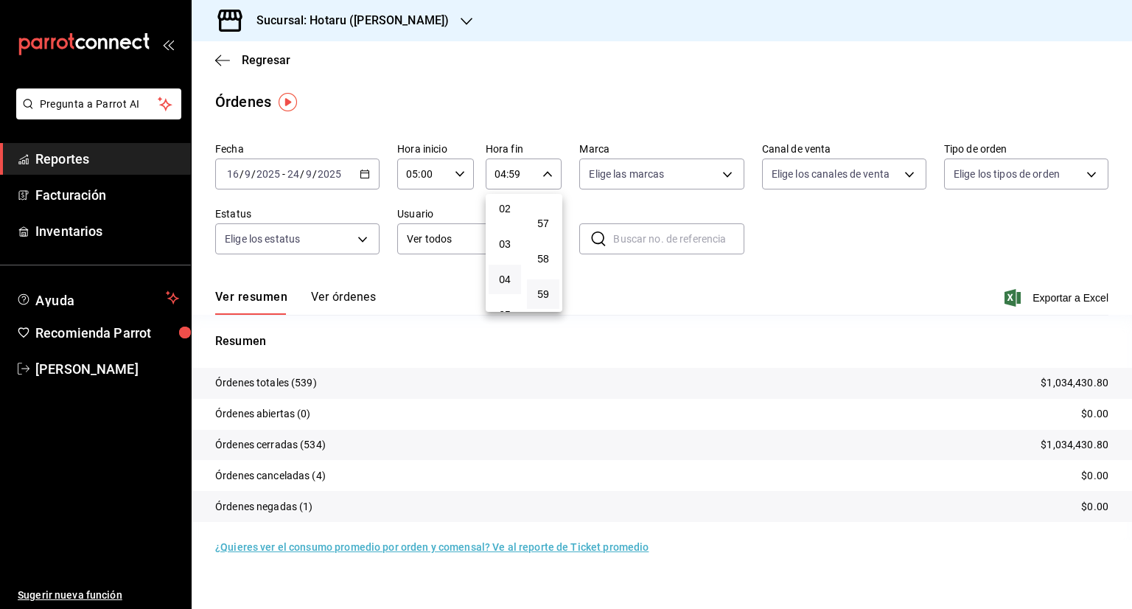
click at [1066, 288] on div at bounding box center [566, 304] width 1132 height 609
click at [1068, 303] on span "Exportar a Excel" at bounding box center [1057, 298] width 101 height 18
click at [278, 69] on div "Regresar" at bounding box center [662, 60] width 940 height 38
click at [277, 62] on span "Regresar" at bounding box center [266, 60] width 49 height 14
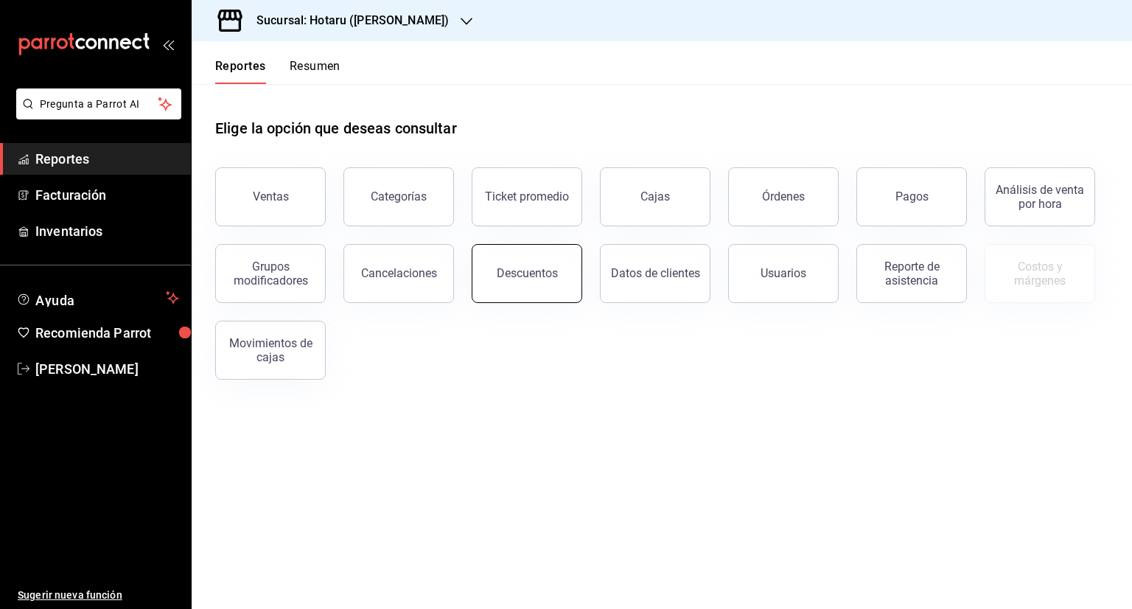
click at [531, 272] on div "Descuentos" at bounding box center [527, 273] width 61 height 14
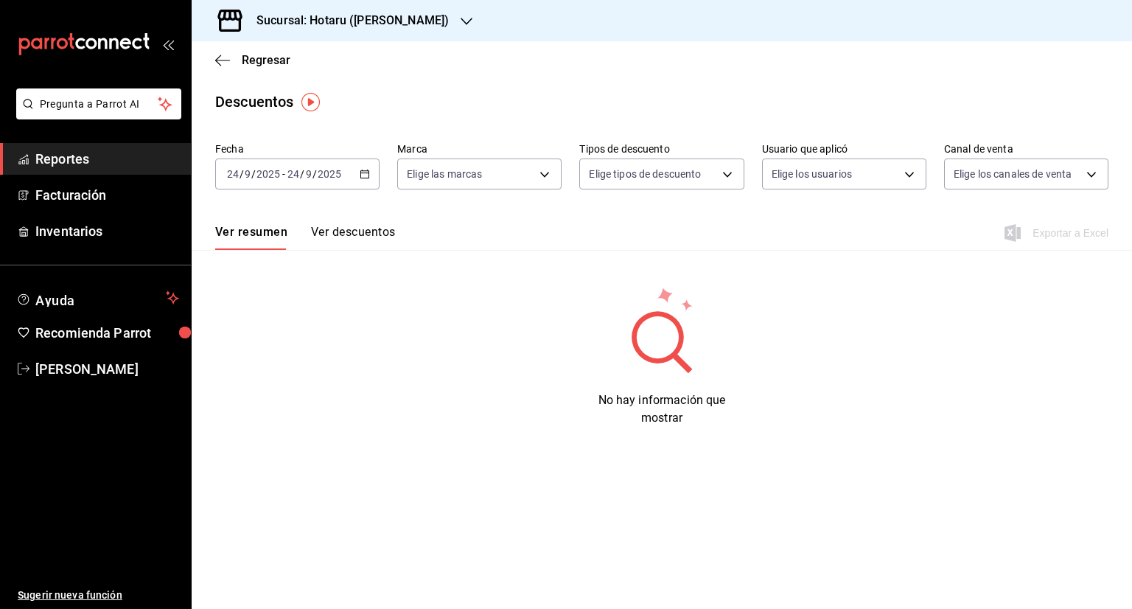
click at [367, 182] on div "[DATE] [DATE] - [DATE] [DATE]" at bounding box center [297, 173] width 164 height 31
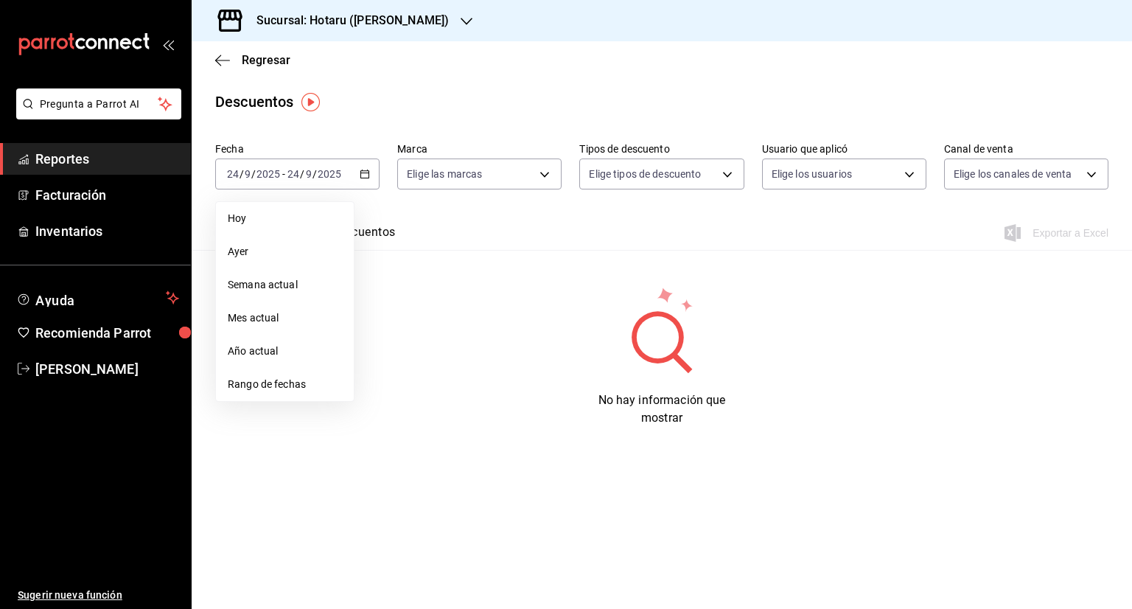
click at [295, 392] on li "Rango de fechas" at bounding box center [285, 384] width 138 height 33
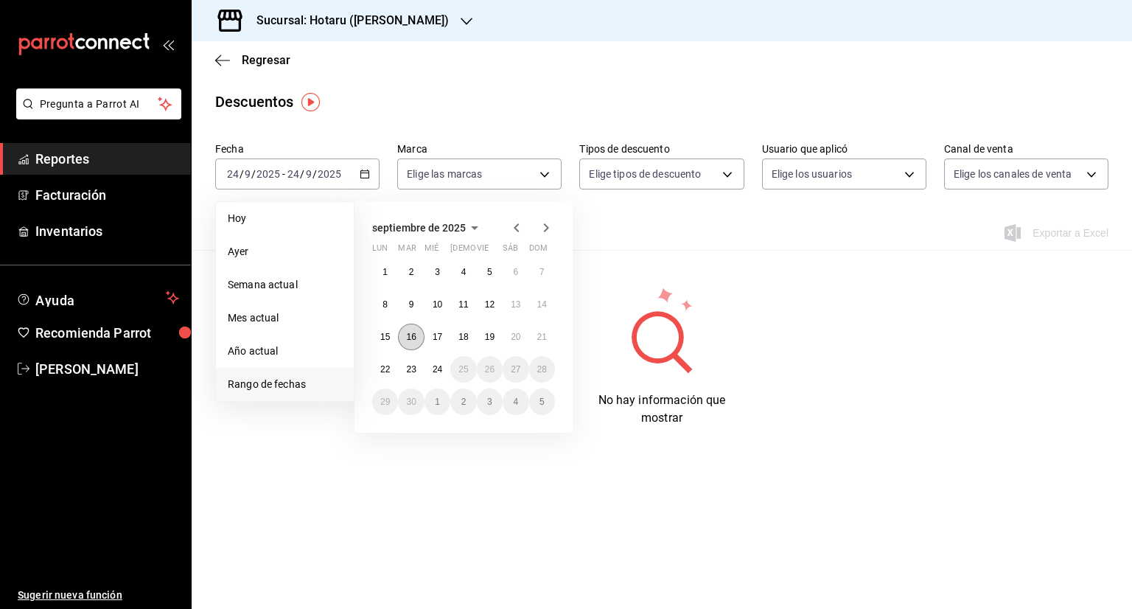
click at [405, 337] on button "16" at bounding box center [411, 336] width 26 height 27
click at [439, 372] on abbr "24" at bounding box center [438, 369] width 10 height 10
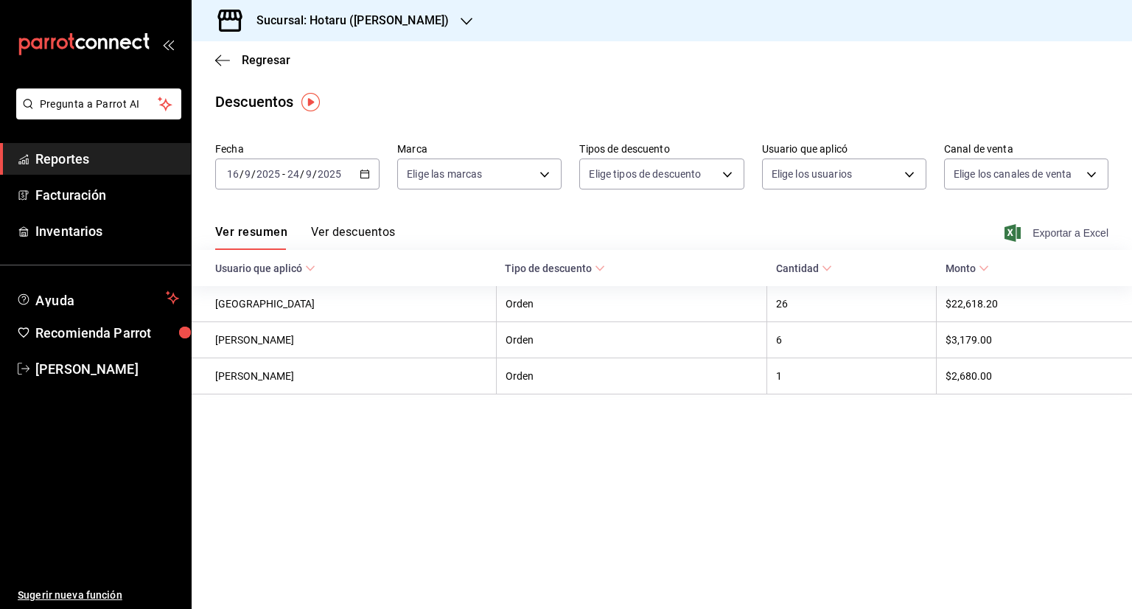
click at [1085, 234] on span "Exportar a Excel" at bounding box center [1057, 233] width 101 height 18
